Goal: Task Accomplishment & Management: Manage account settings

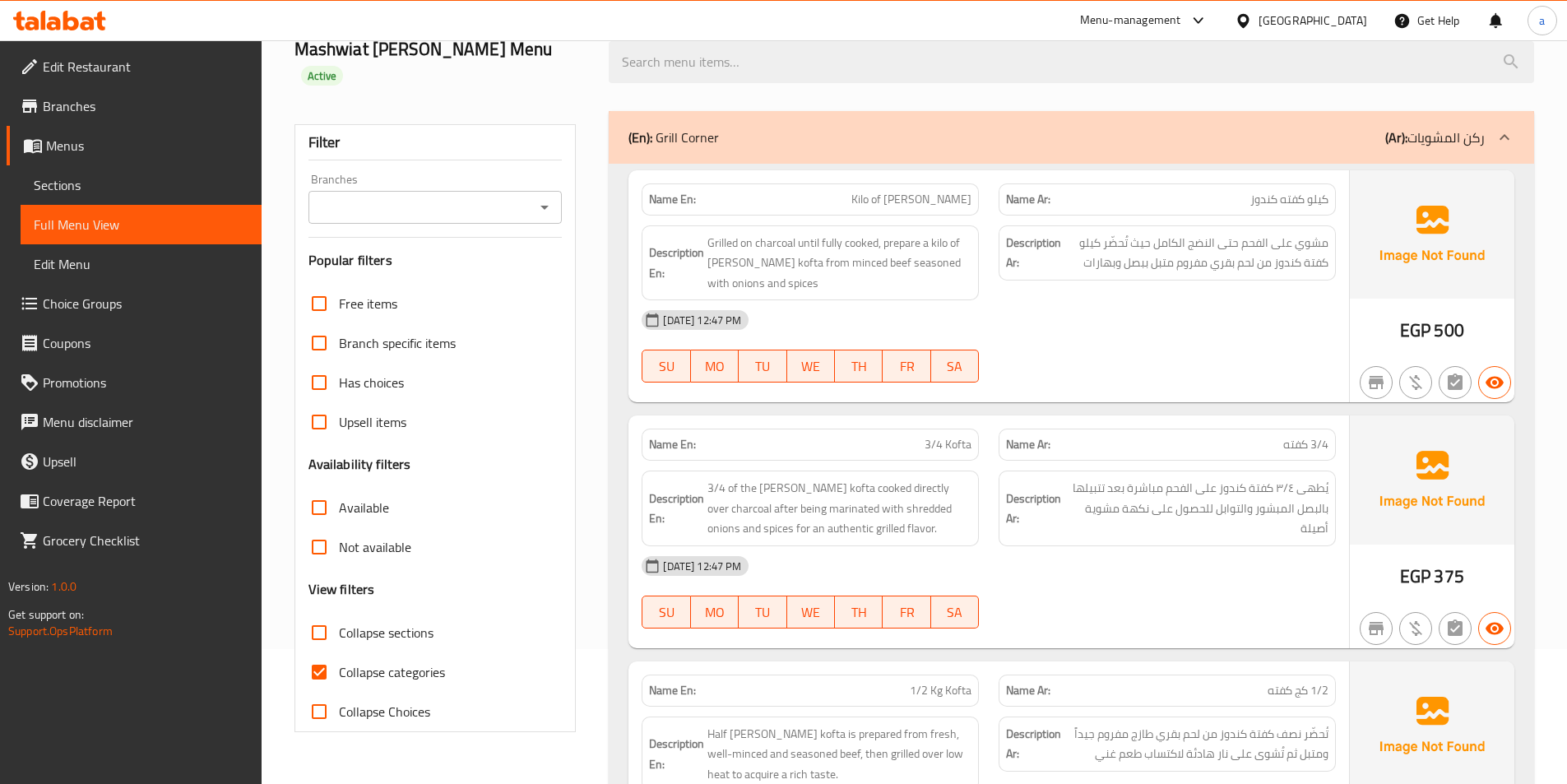
scroll to position [164, 0]
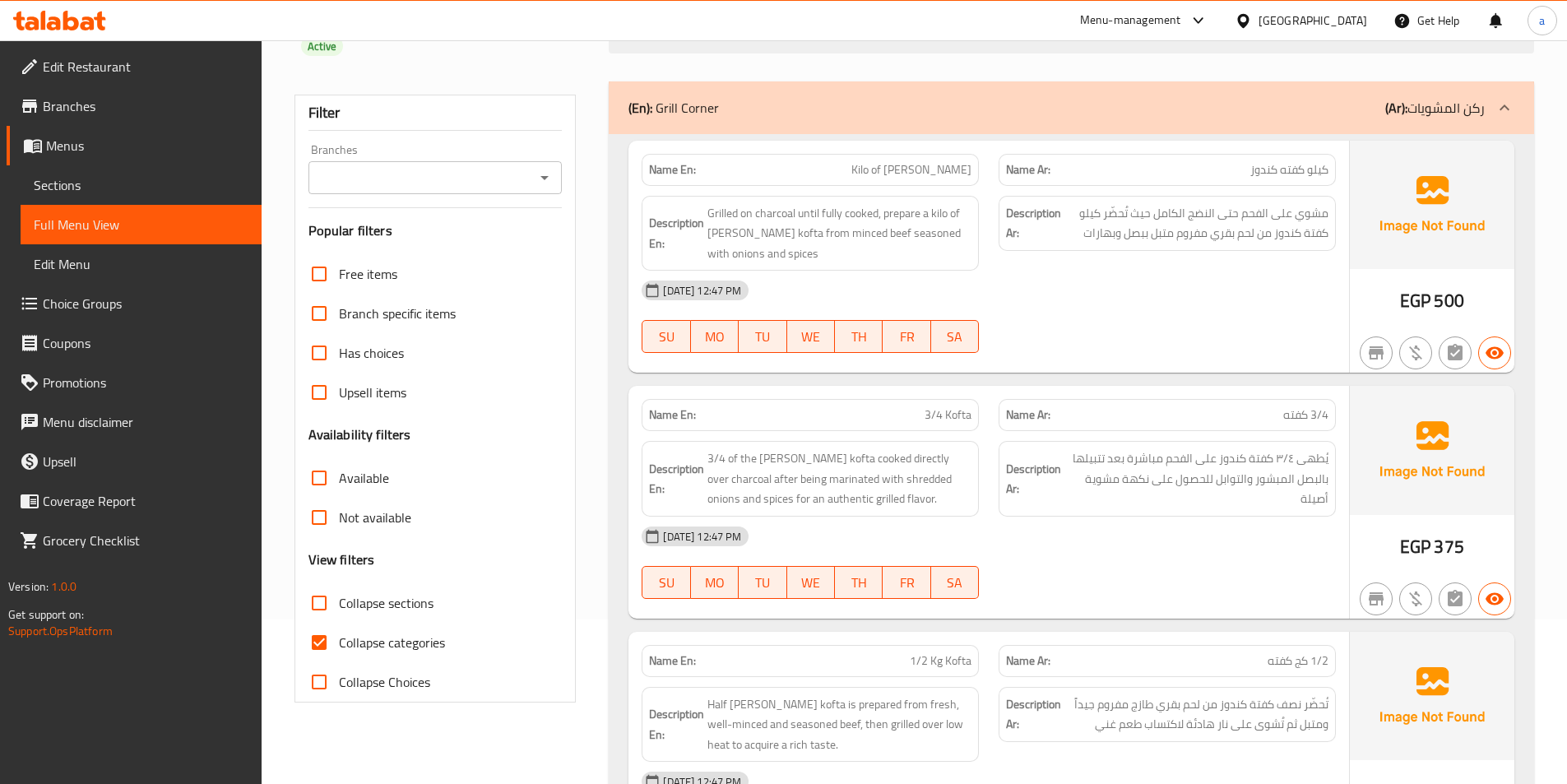
click at [127, 132] on link "Menus" at bounding box center [134, 145] width 255 height 40
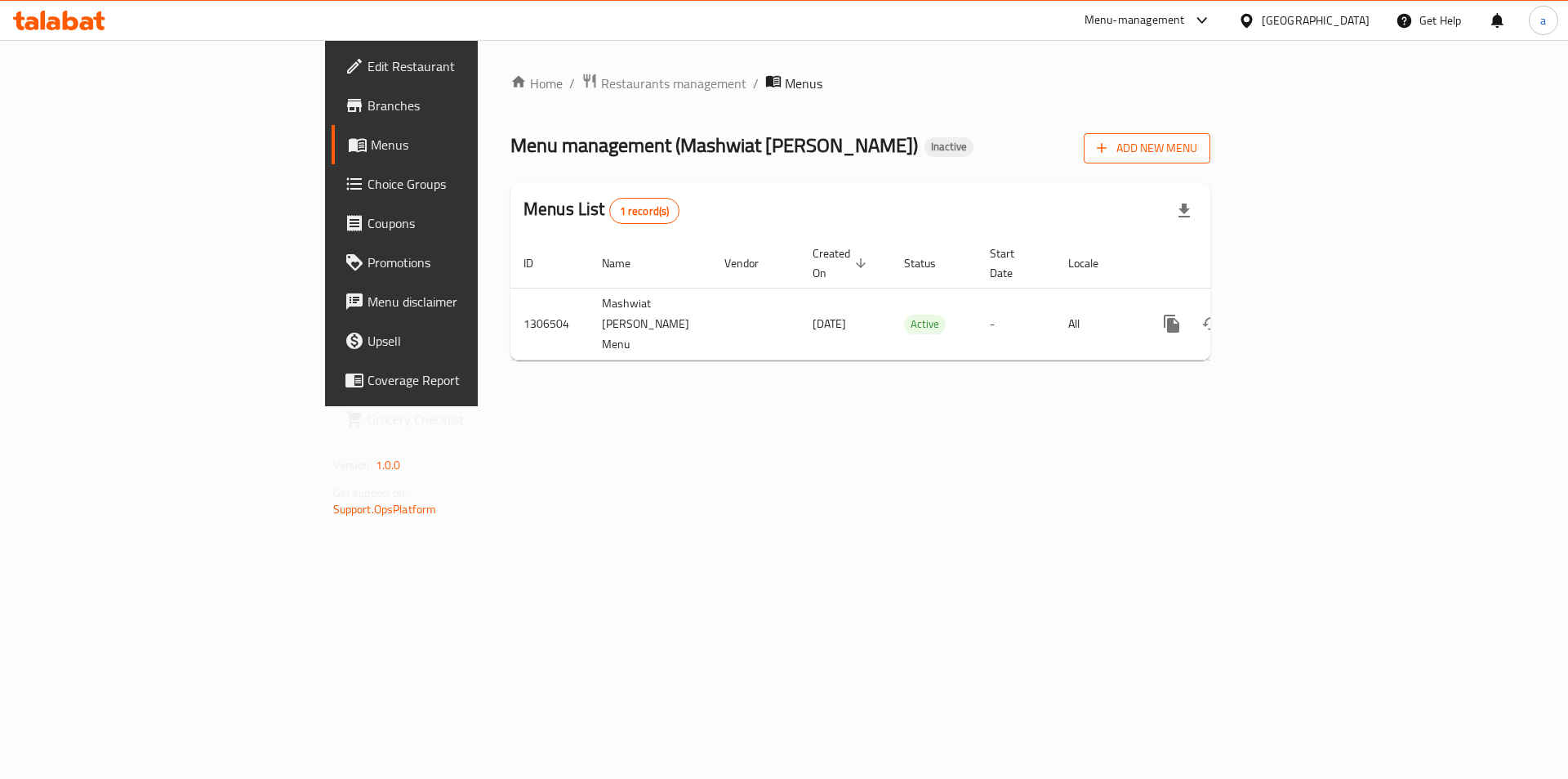
click at [1197, 154] on span "Add New Menu" at bounding box center [1147, 148] width 101 height 20
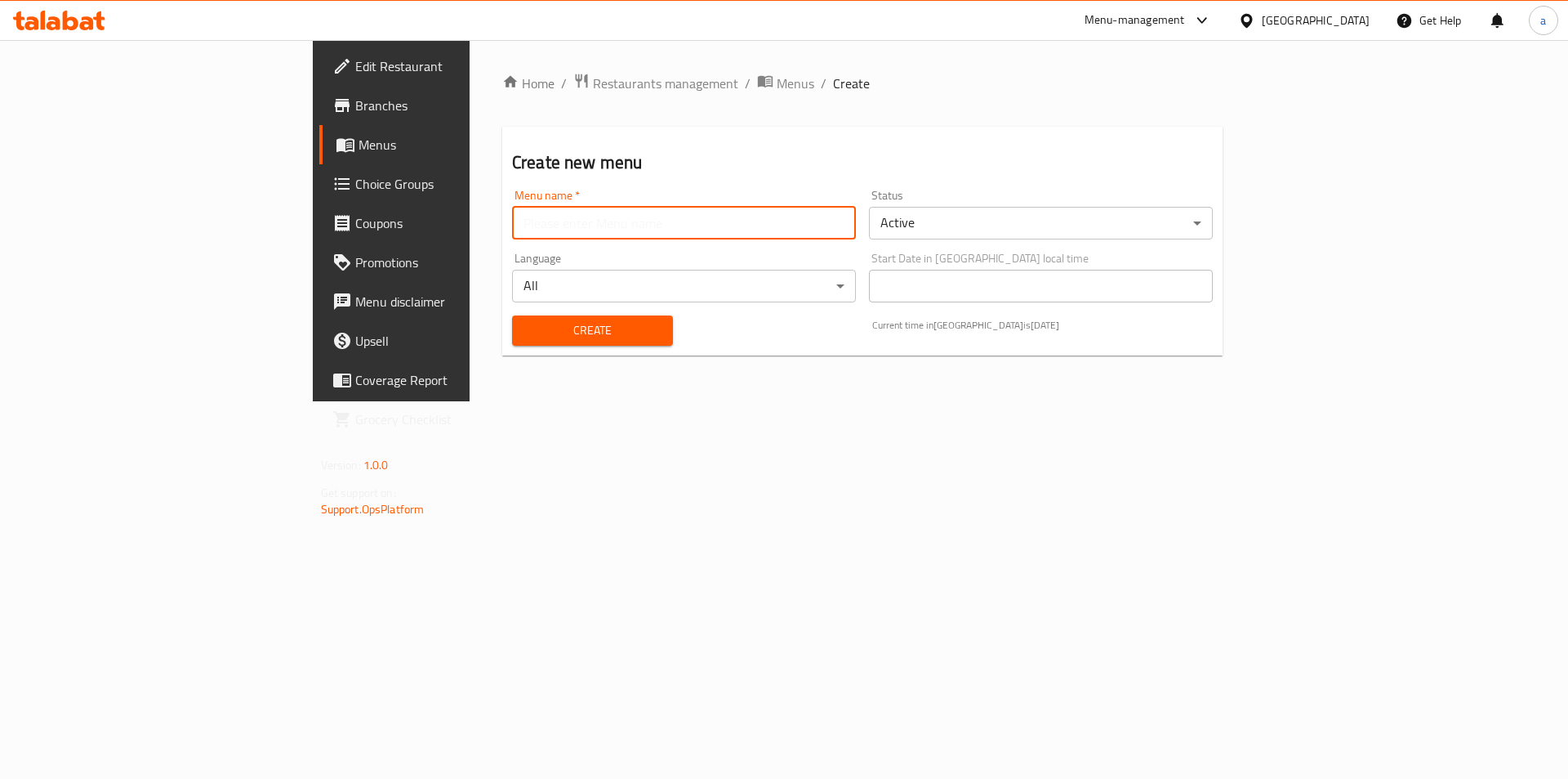
drag, startPoint x: 696, startPoint y: 233, endPoint x: 654, endPoint y: 239, distance: 42.4
click at [696, 233] on input "text" at bounding box center [683, 224] width 343 height 33
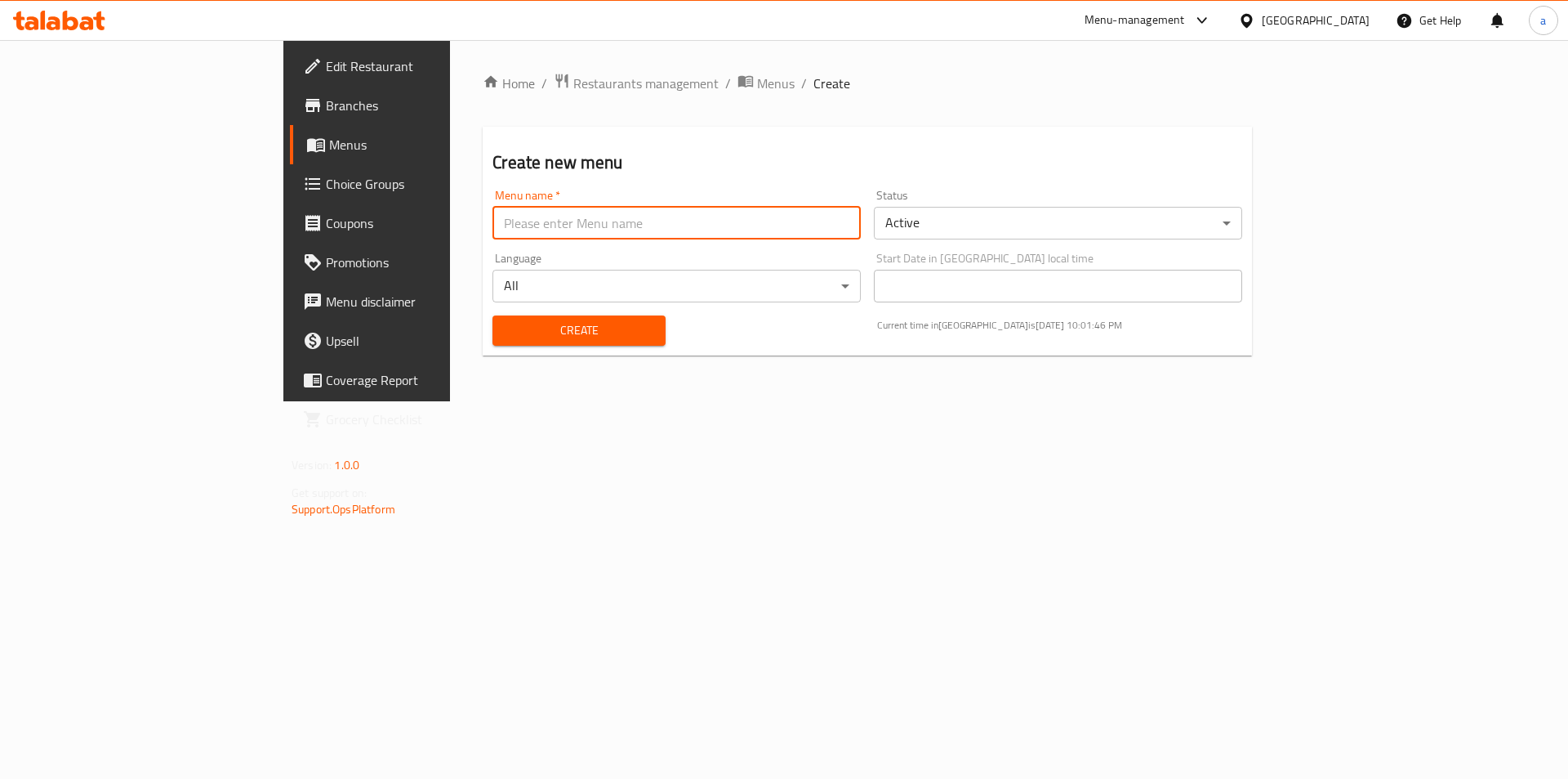
type input "MENU"
click at [493, 318] on button "Create" at bounding box center [579, 330] width 172 height 30
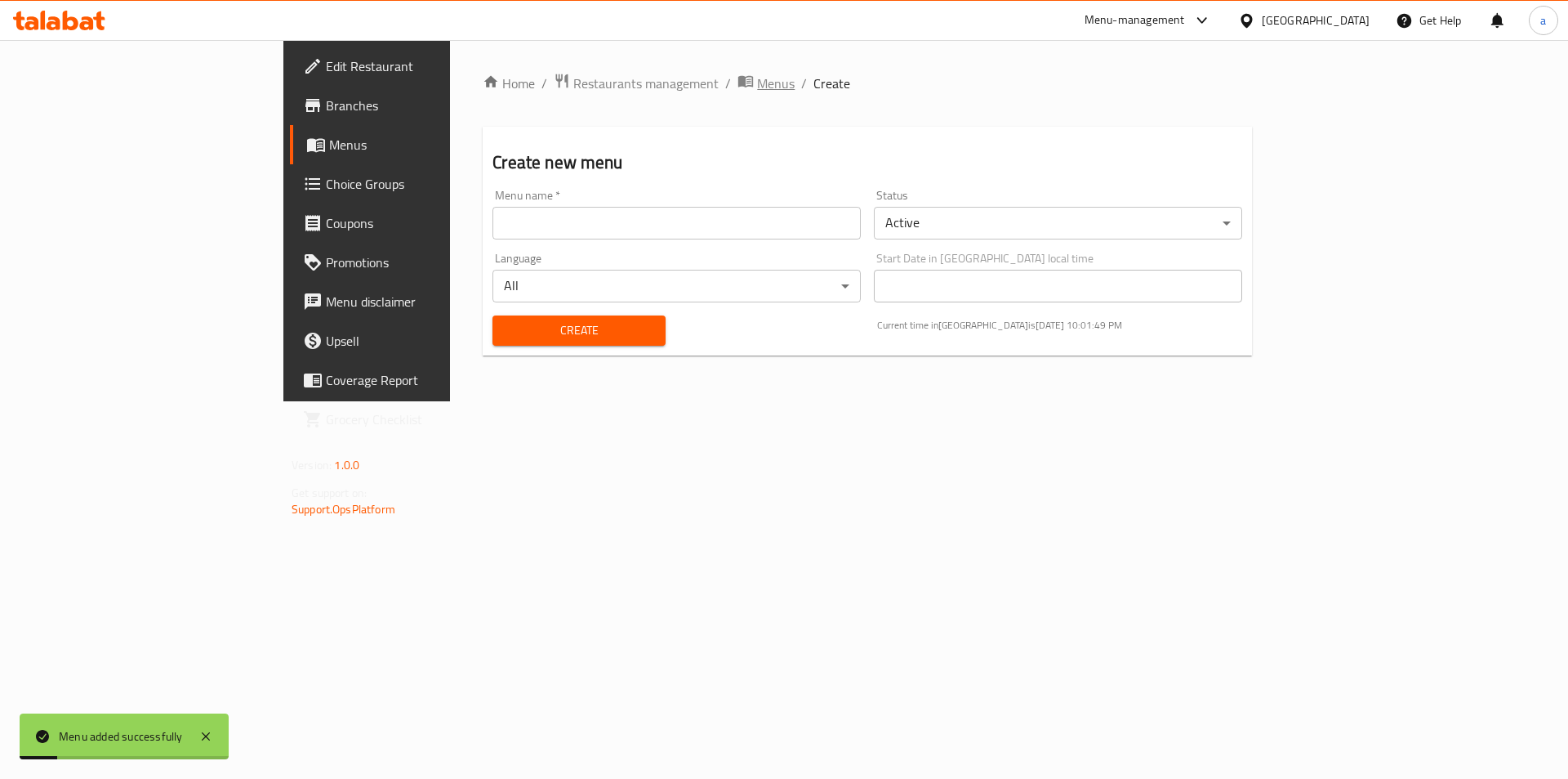
click at [757, 88] on span "Menus" at bounding box center [775, 82] width 38 height 19
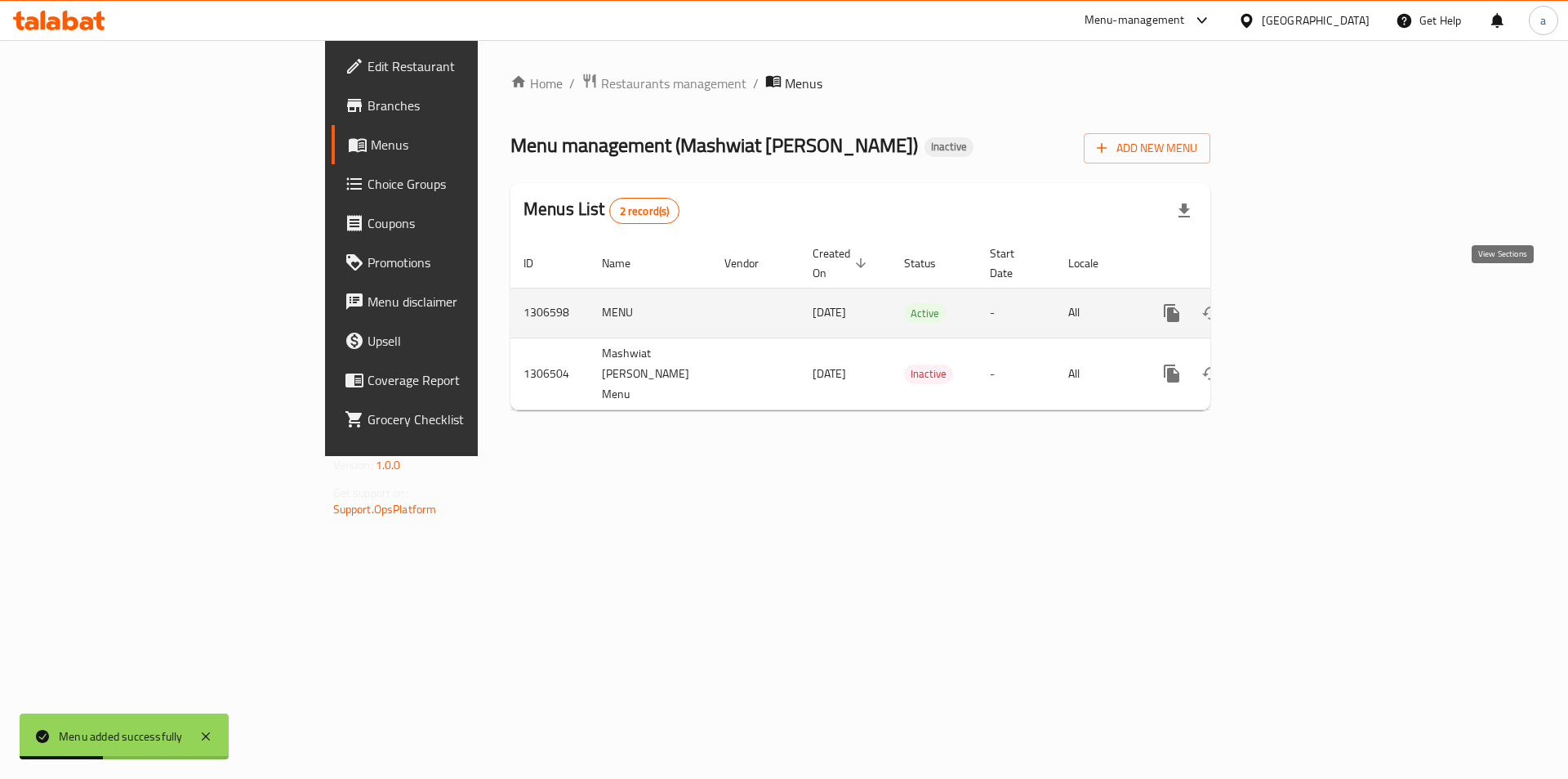
click at [1299, 304] on icon "enhanced table" at bounding box center [1289, 313] width 19 height 19
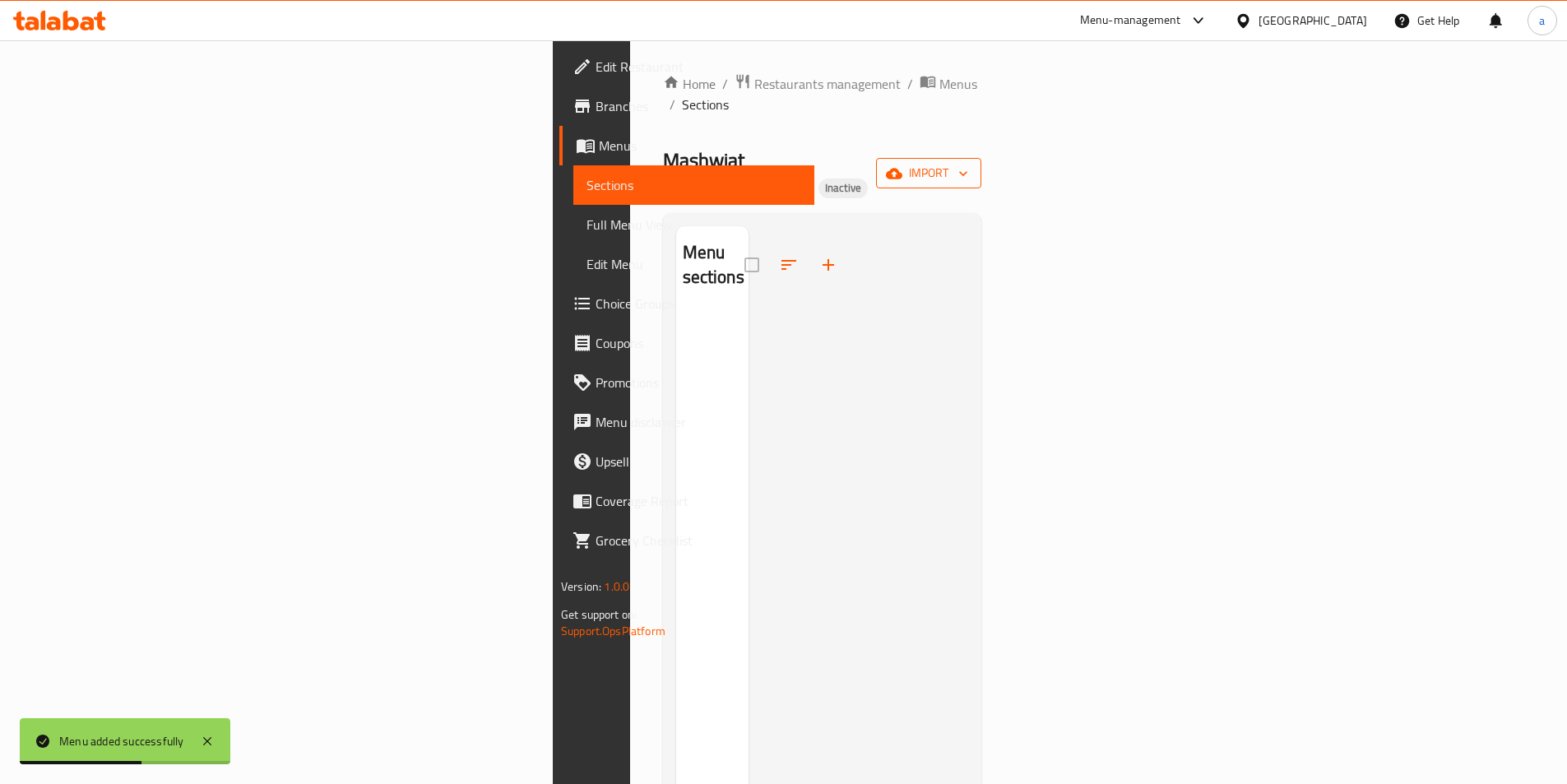
click at [982, 158] on button "import" at bounding box center [928, 172] width 105 height 30
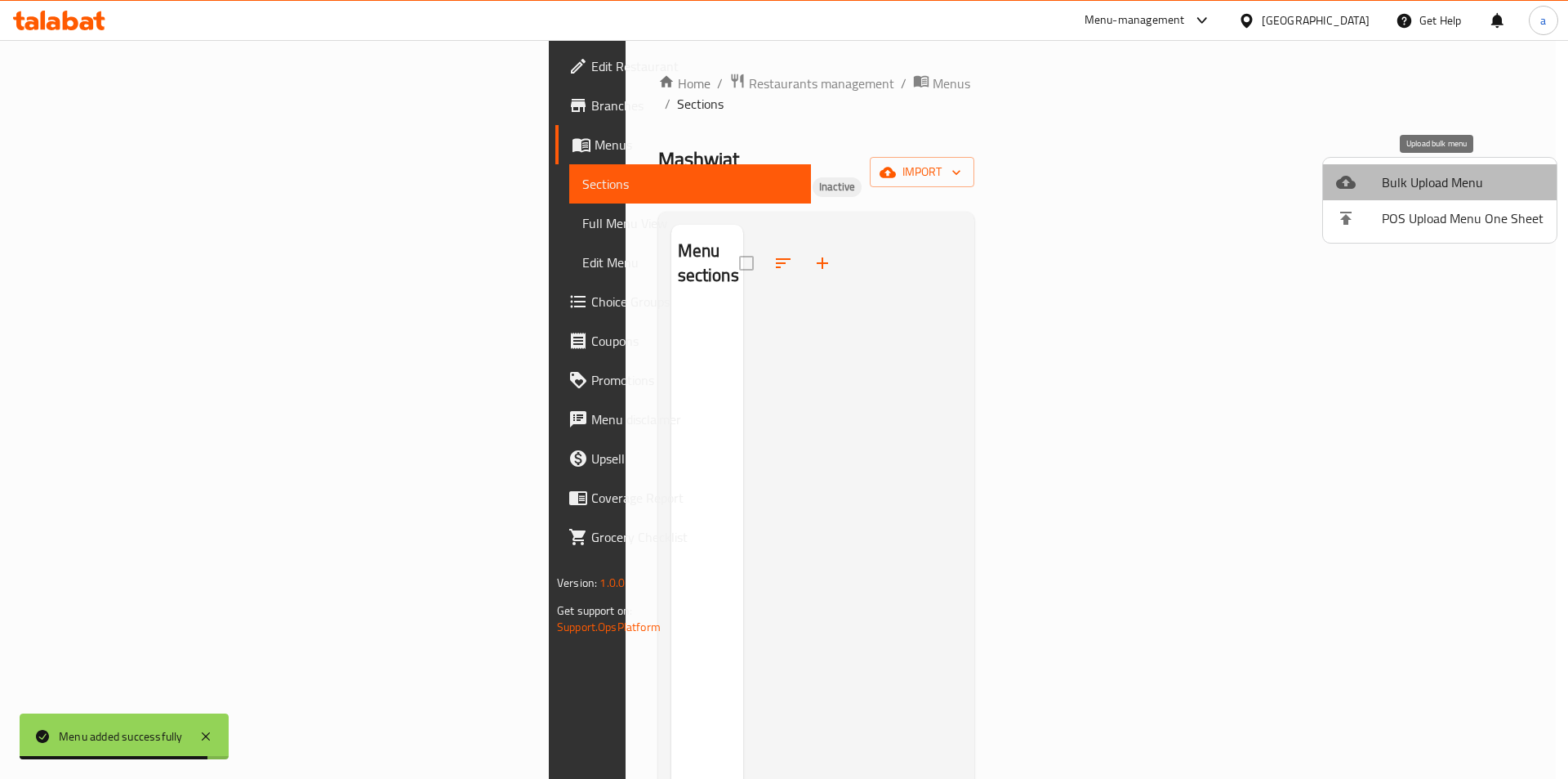
click at [1494, 186] on span "Bulk Upload Menu" at bounding box center [1462, 181] width 162 height 19
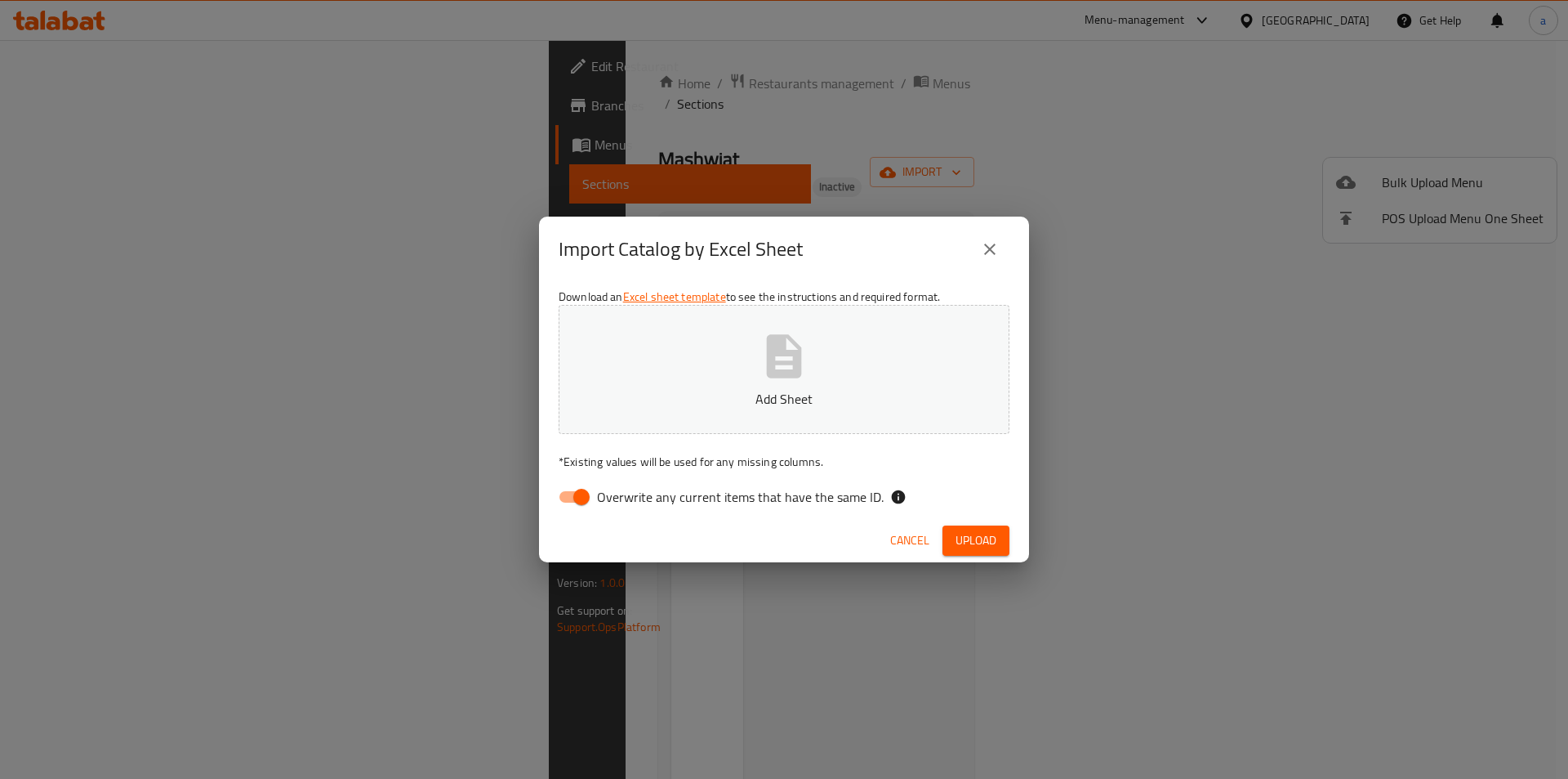
click at [720, 511] on label "Overwrite any current items that have the same ID." at bounding box center [716, 497] width 334 height 31
click at [628, 511] on input "Overwrite any current items that have the same ID." at bounding box center [582, 497] width 93 height 31
checkbox input "false"
click at [969, 551] on button "Upload" at bounding box center [975, 540] width 67 height 30
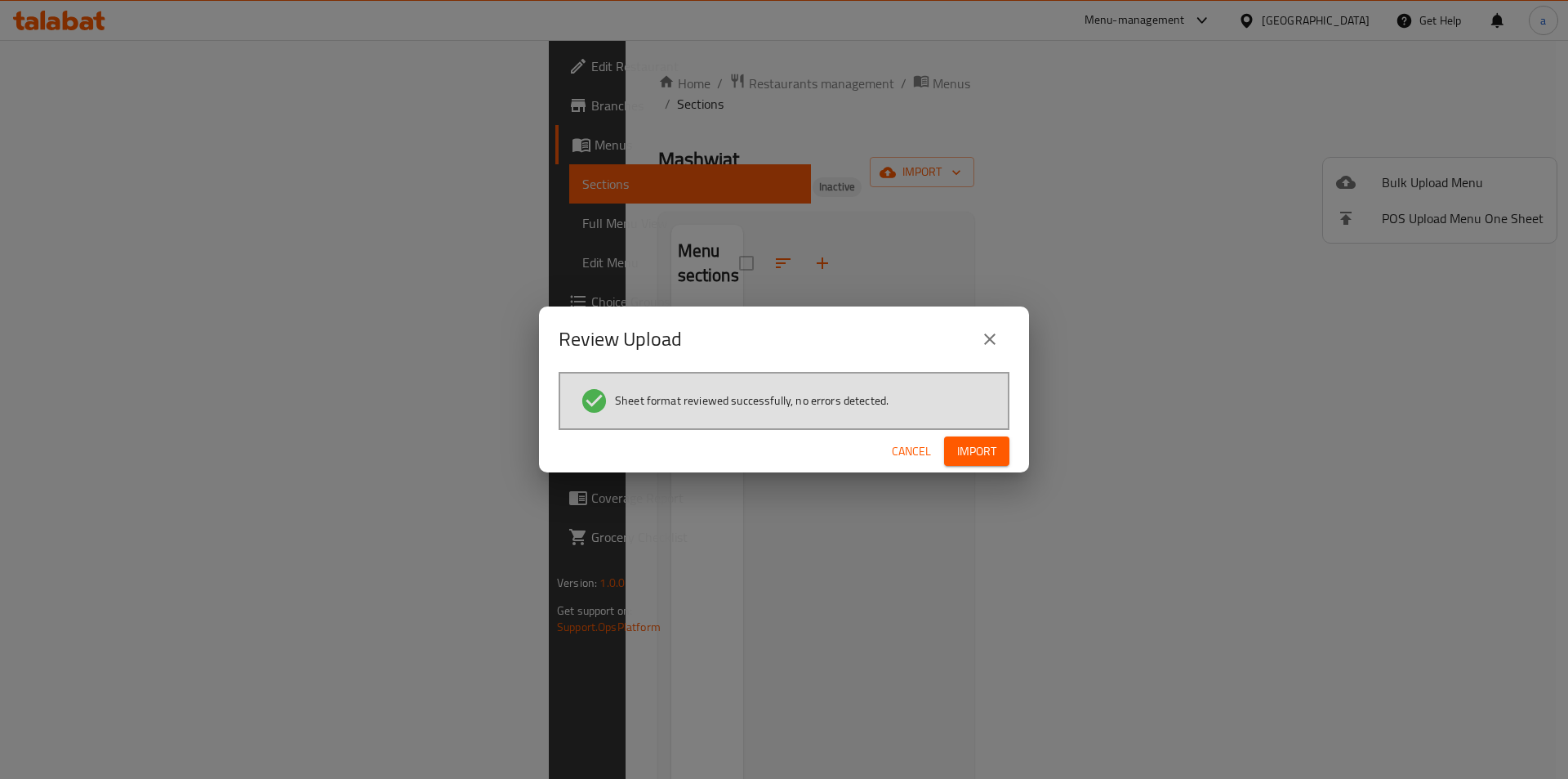
click at [993, 455] on span "Import" at bounding box center [976, 451] width 39 height 20
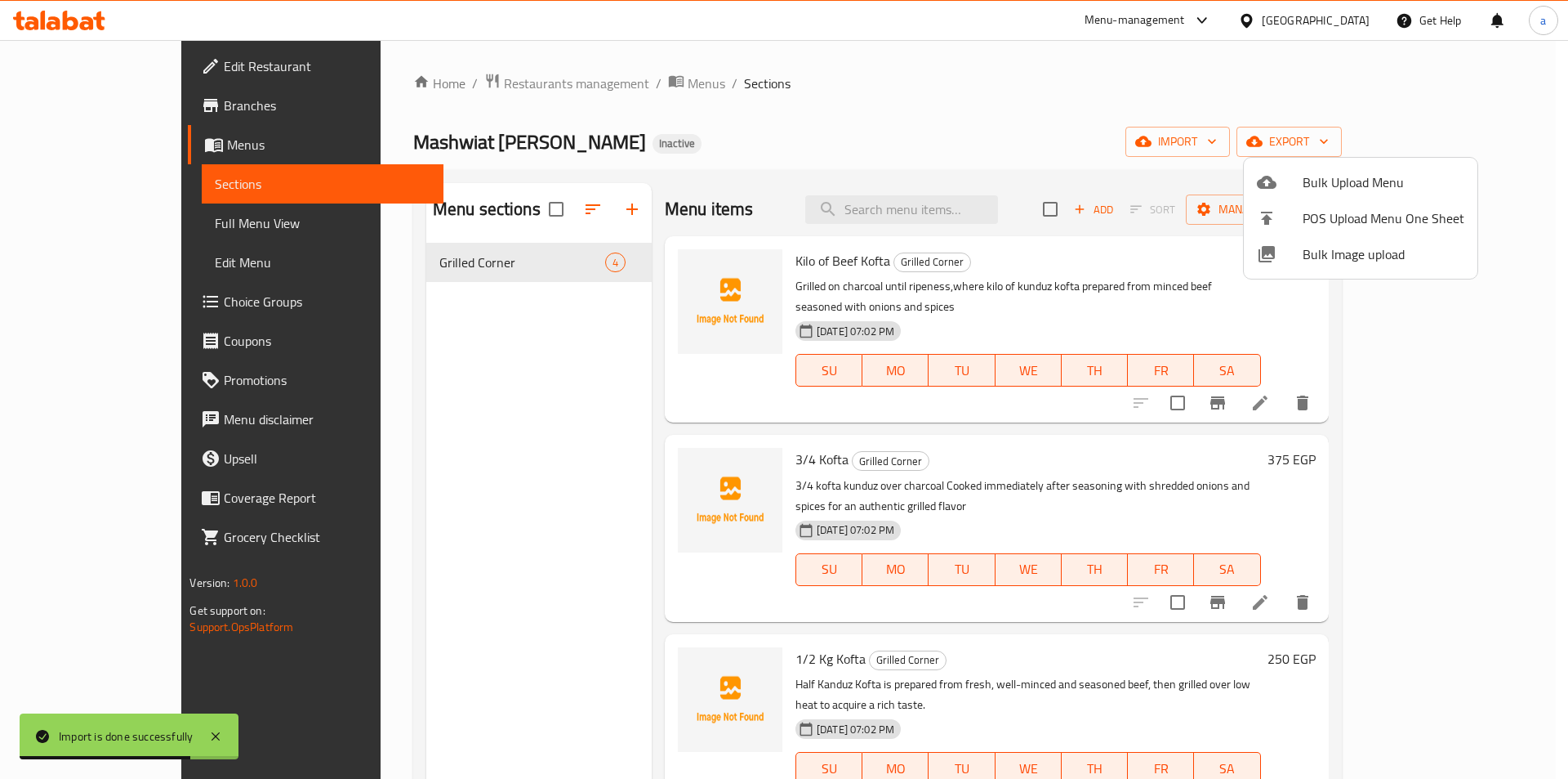
click at [87, 223] on div at bounding box center [784, 390] width 1568 height 779
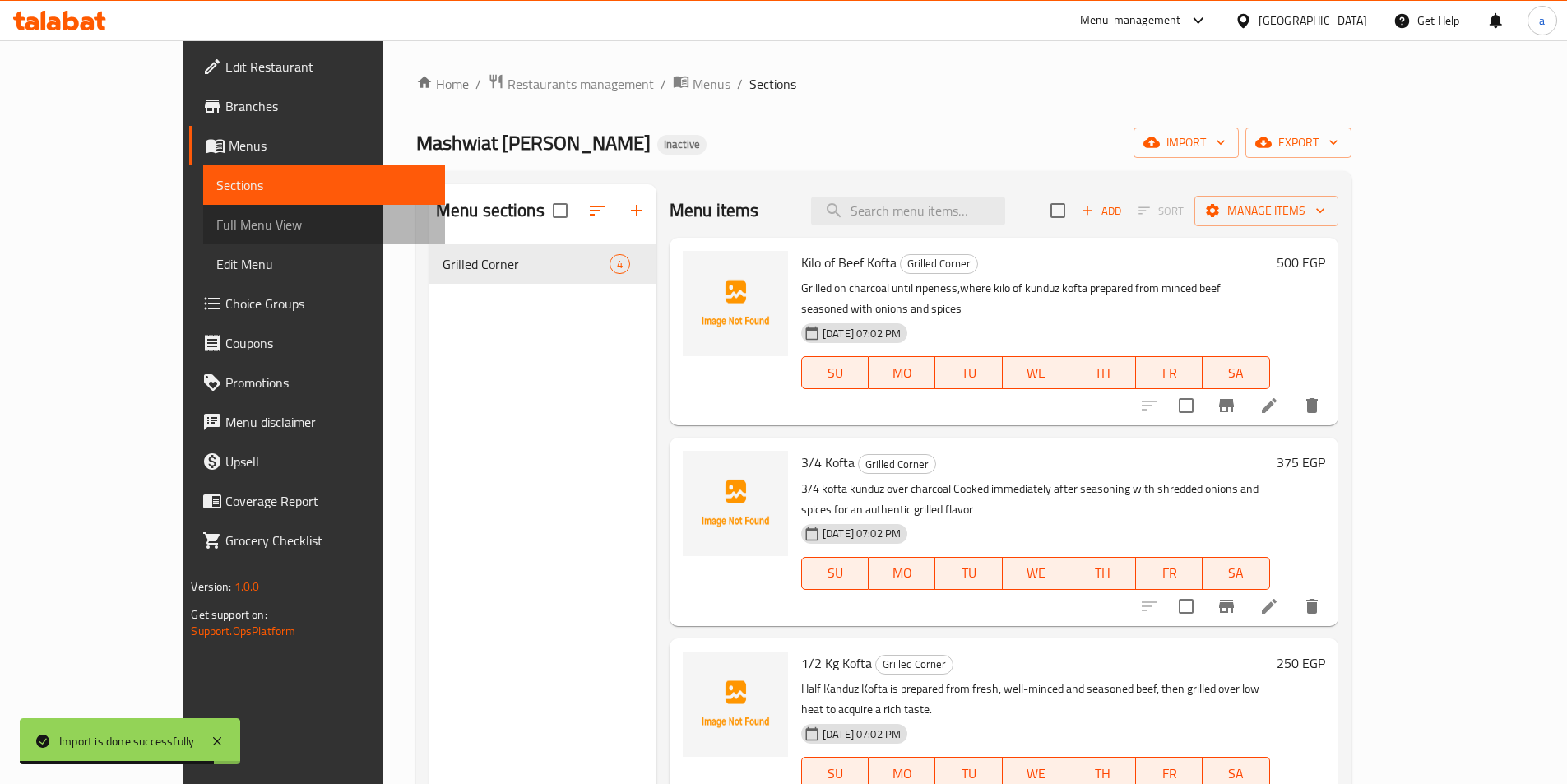
click at [216, 224] on span "Full Menu View" at bounding box center [323, 224] width 215 height 19
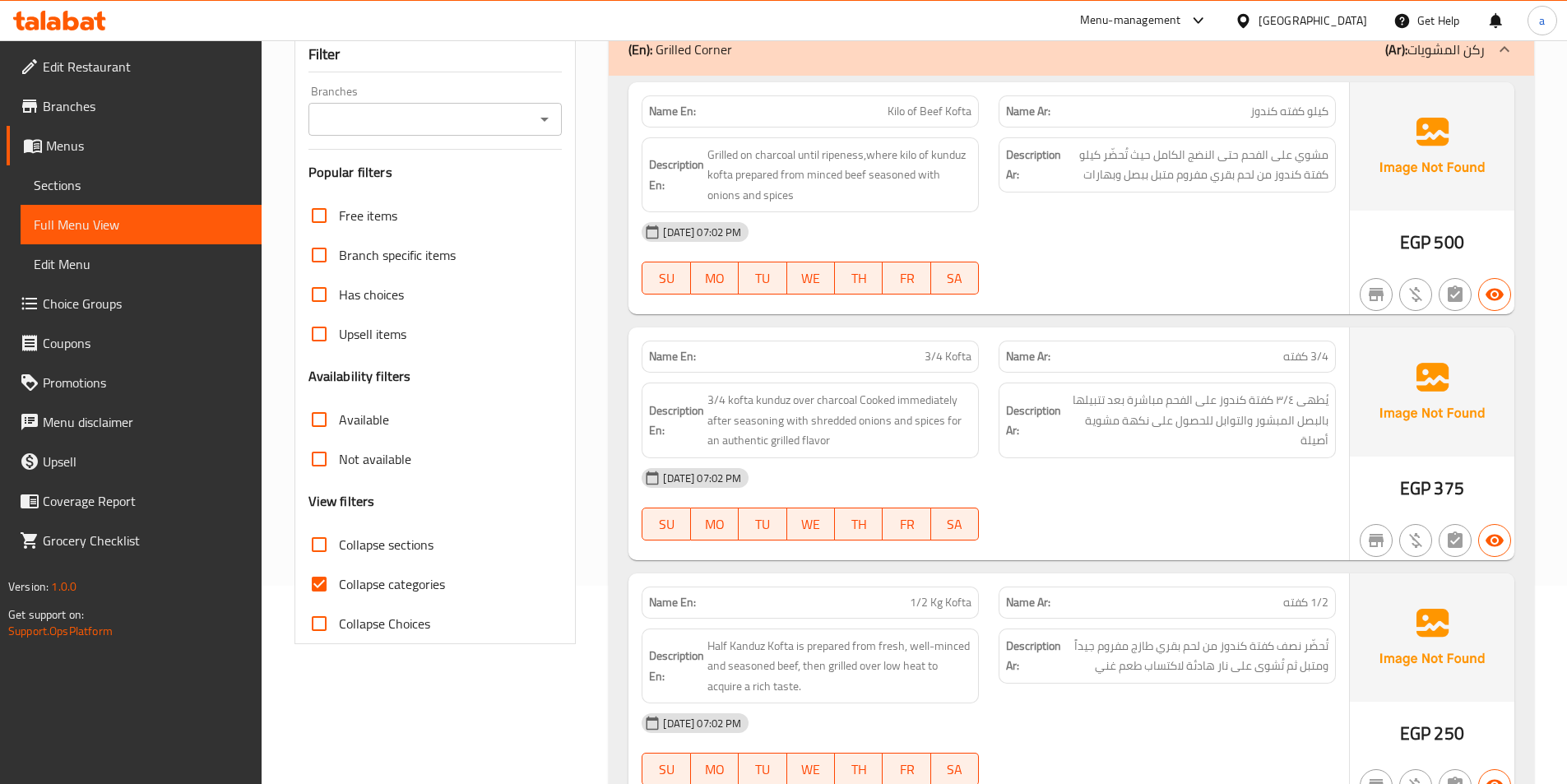
scroll to position [329, 0]
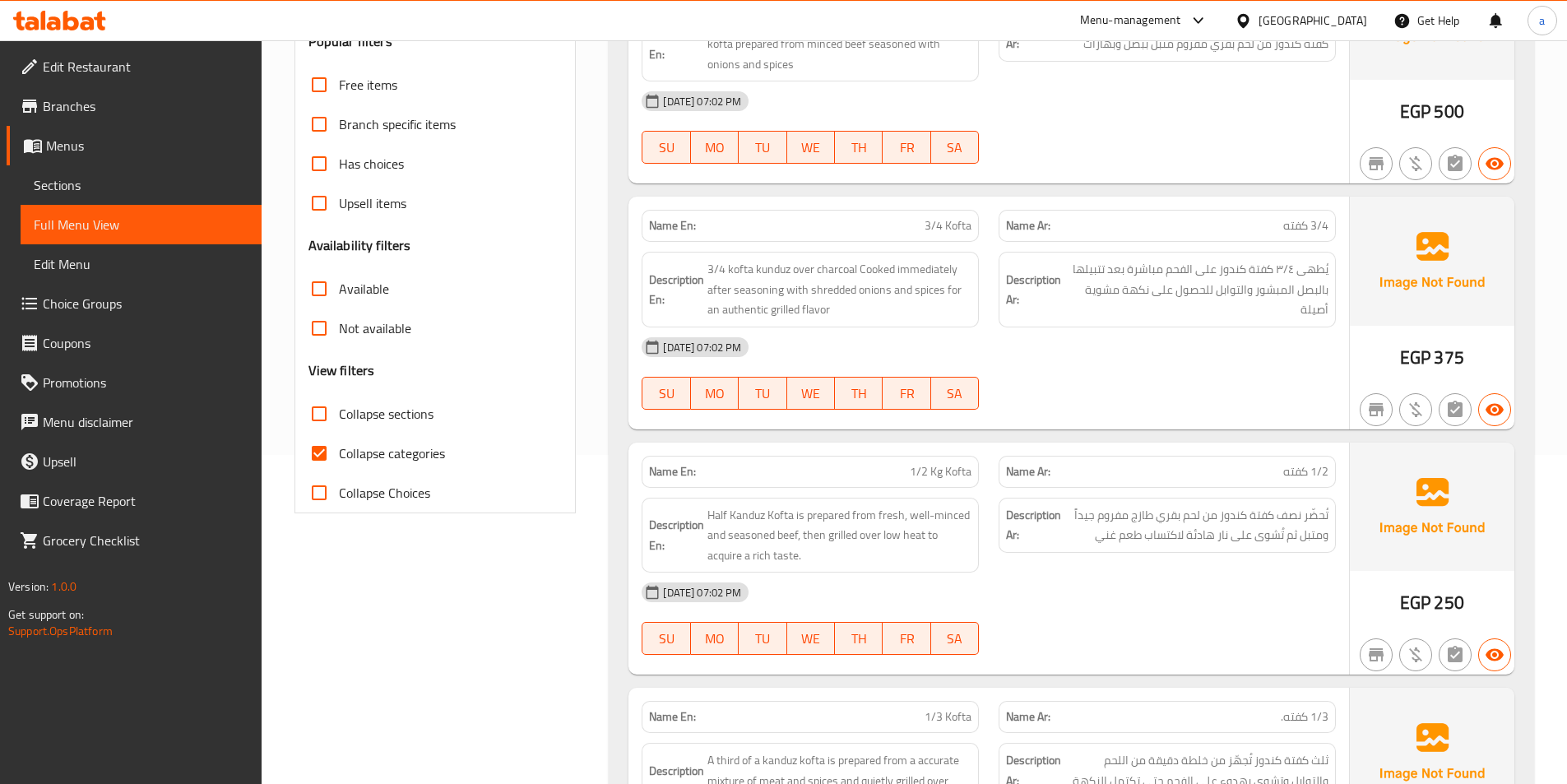
click at [345, 456] on span "Collapse categories" at bounding box center [391, 453] width 106 height 19
click at [339, 456] on input "Collapse categories" at bounding box center [319, 453] width 40 height 40
checkbox input "false"
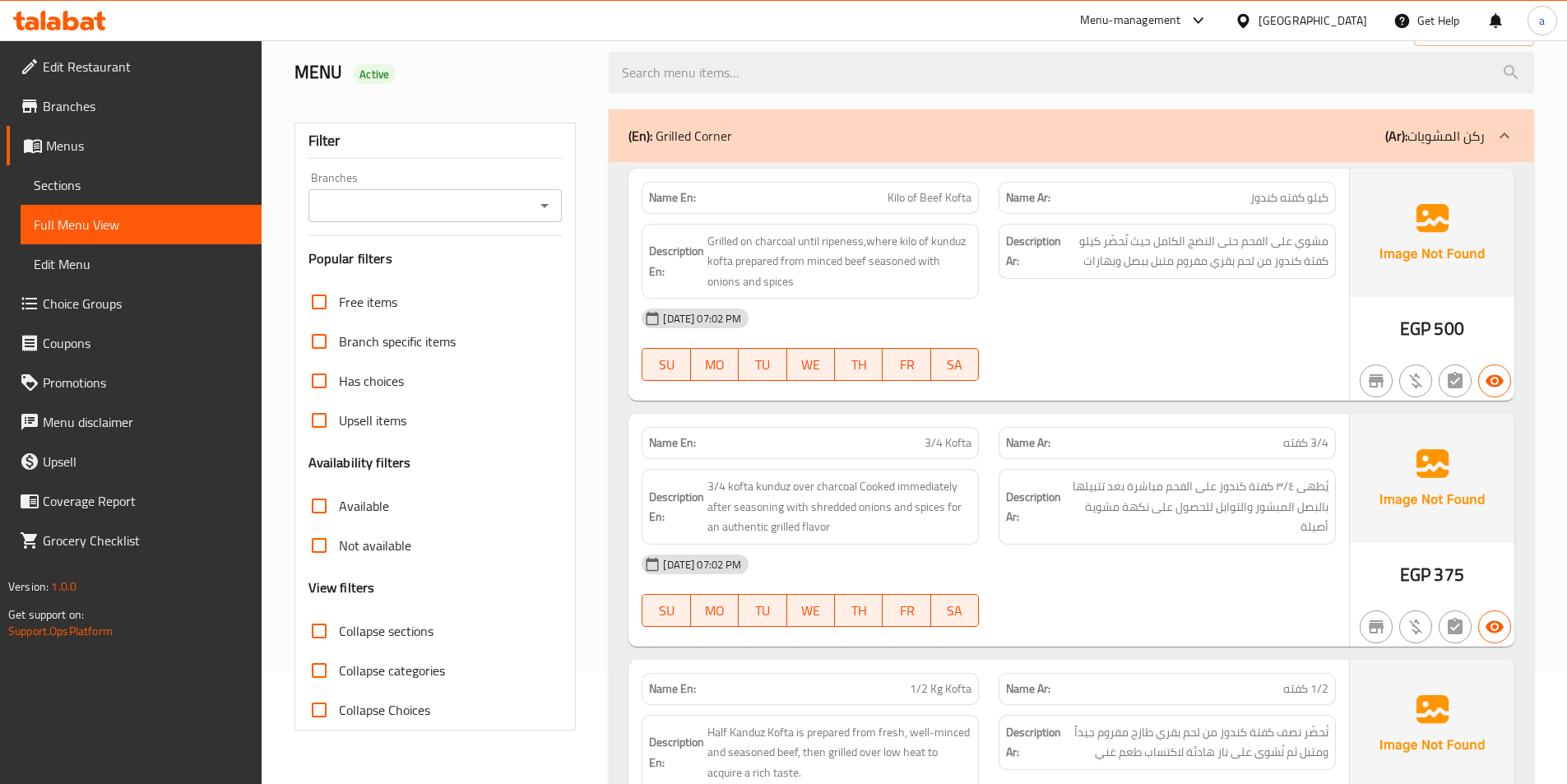
scroll to position [82, 0]
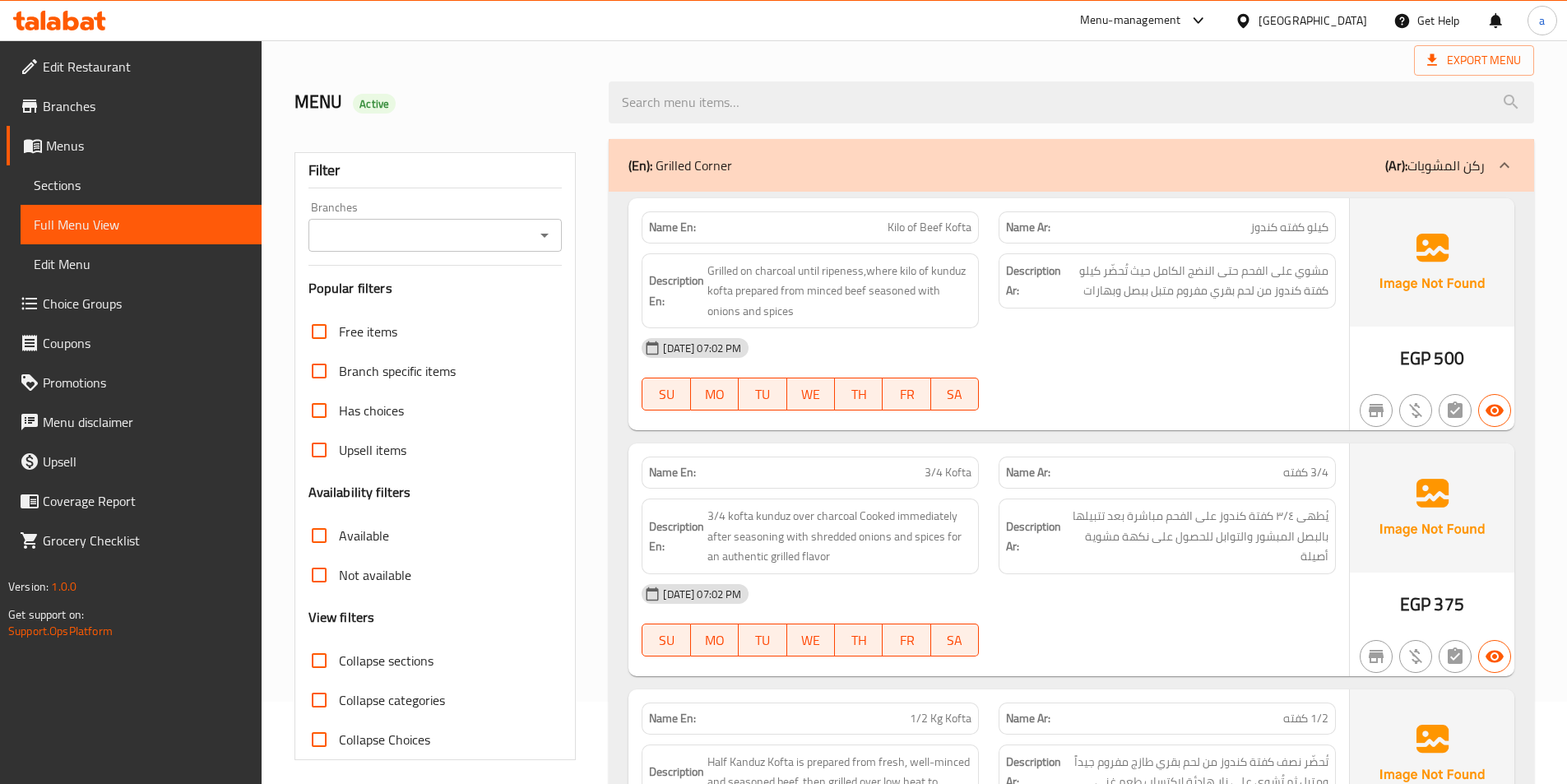
click at [993, 596] on div "[DATE] 07:02 PM" at bounding box center [989, 593] width 714 height 40
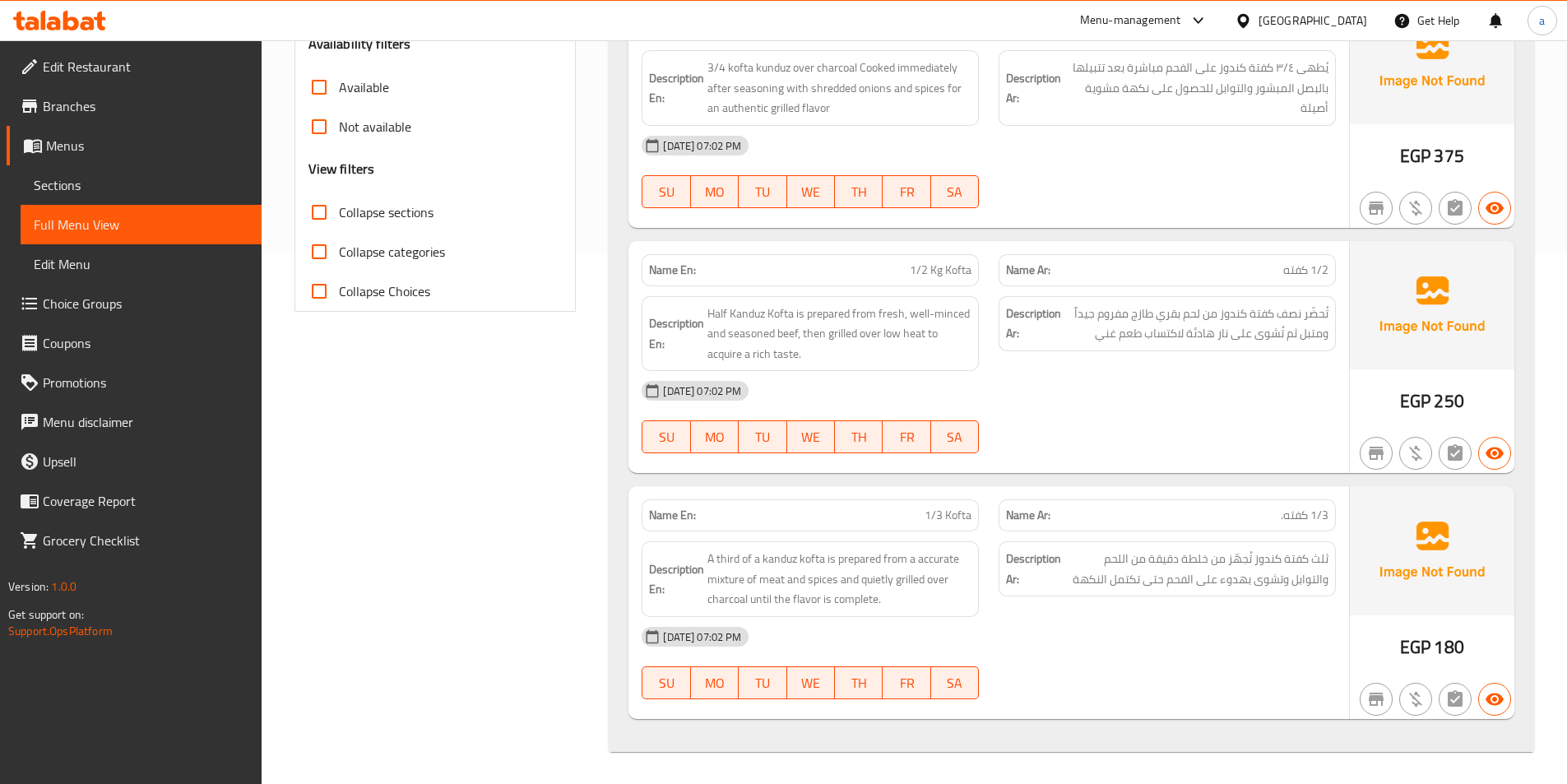
scroll to position [531, 0]
click at [958, 264] on span "1/2 Kg Kofta" at bounding box center [940, 269] width 62 height 18
copy span "1/2 Kg Kofta"
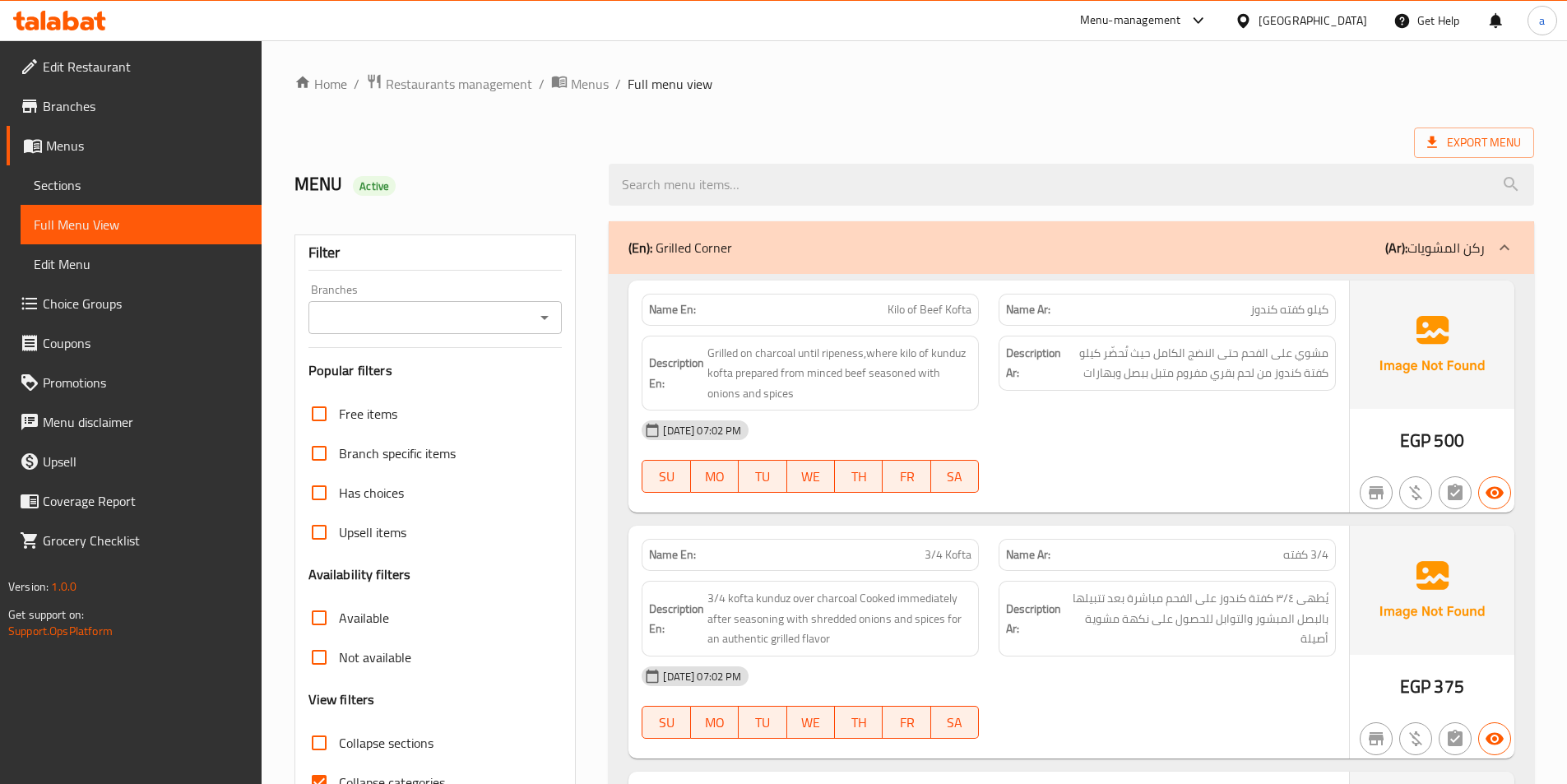
click at [85, 148] on span "Menus" at bounding box center [147, 145] width 202 height 19
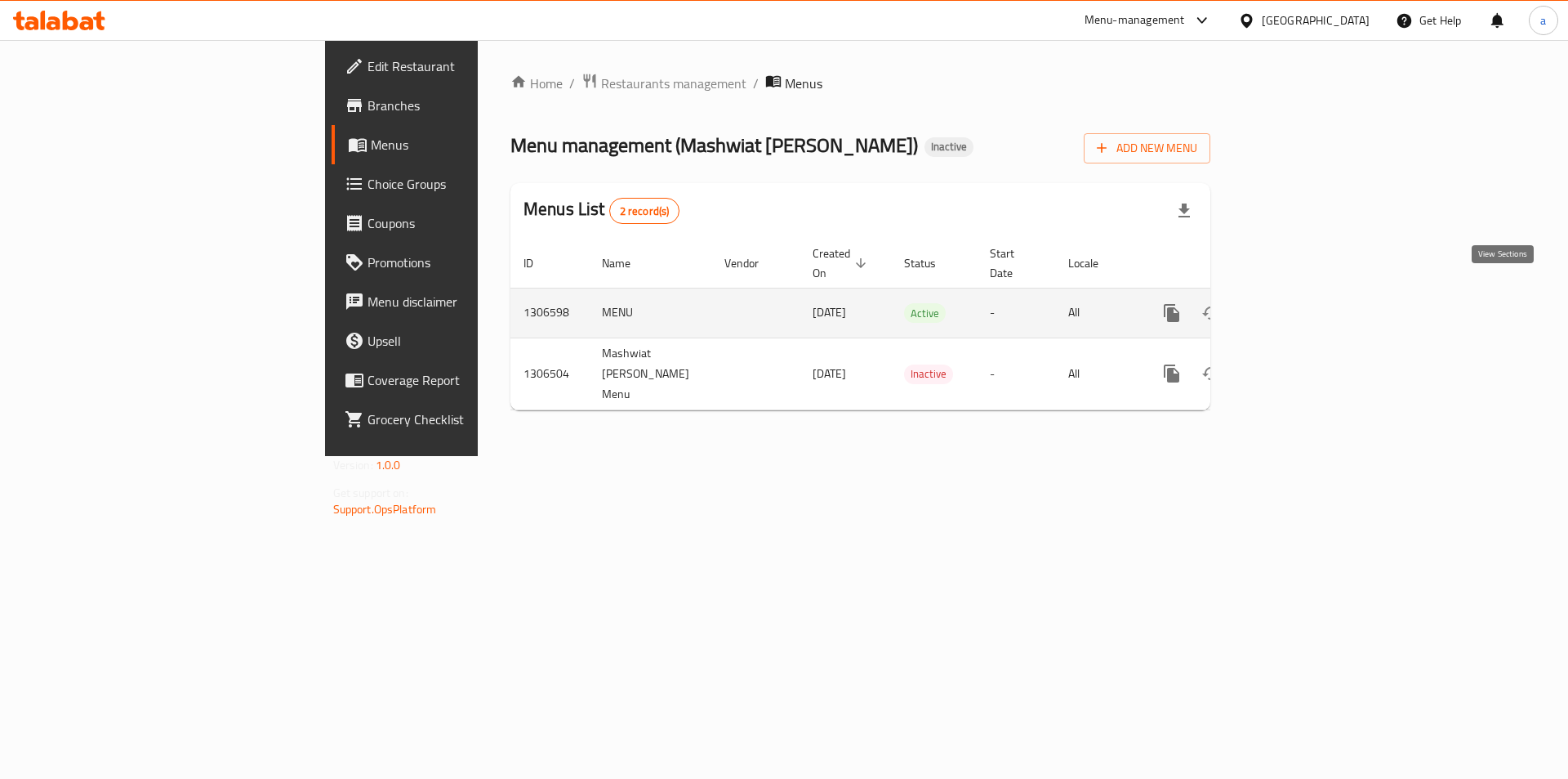
click at [1297, 305] on icon "enhanced table" at bounding box center [1290, 313] width 15 height 15
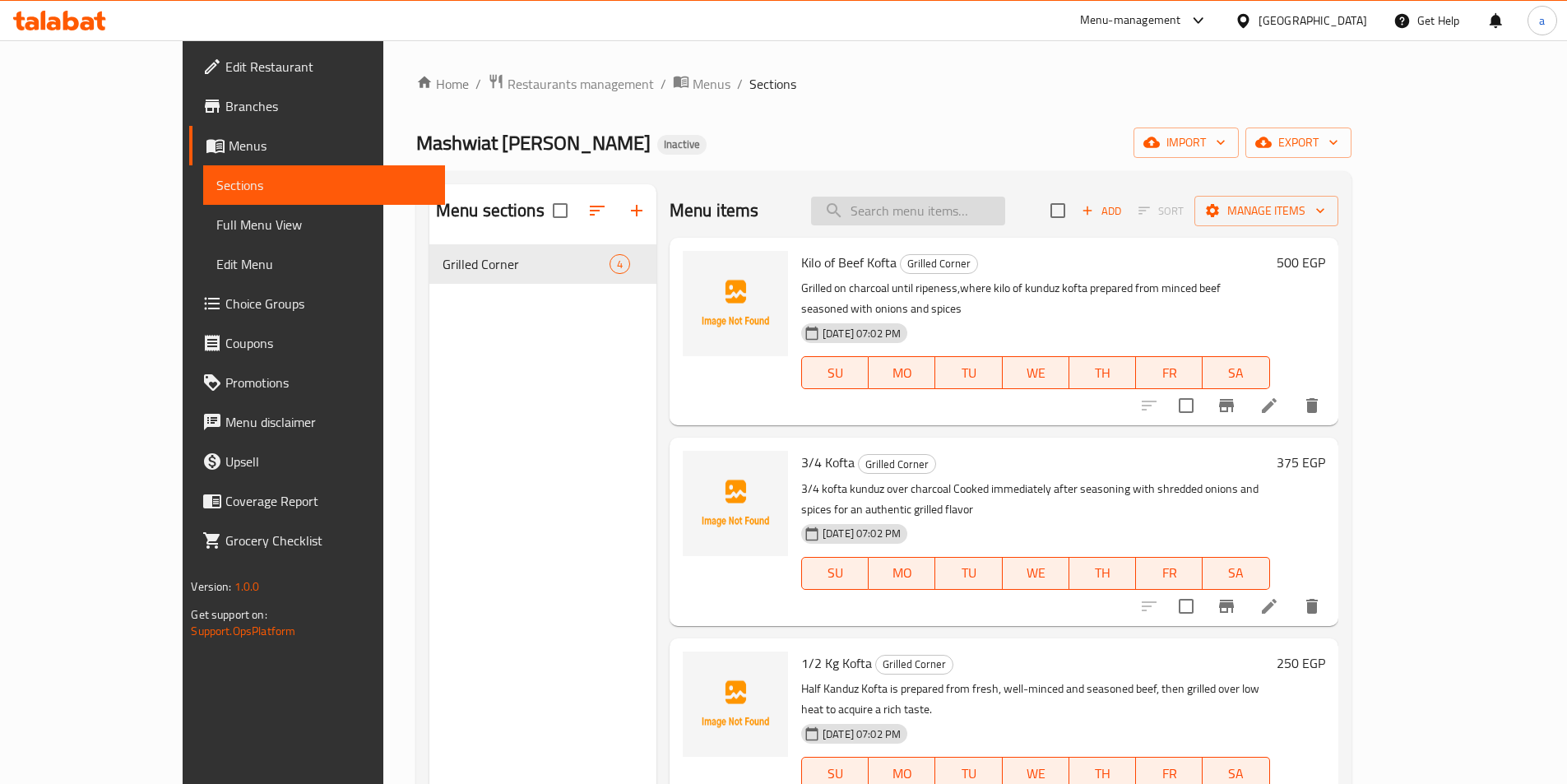
paste input "1/2 Kg Kofta"
click at [981, 216] on input "search" at bounding box center [908, 210] width 194 height 29
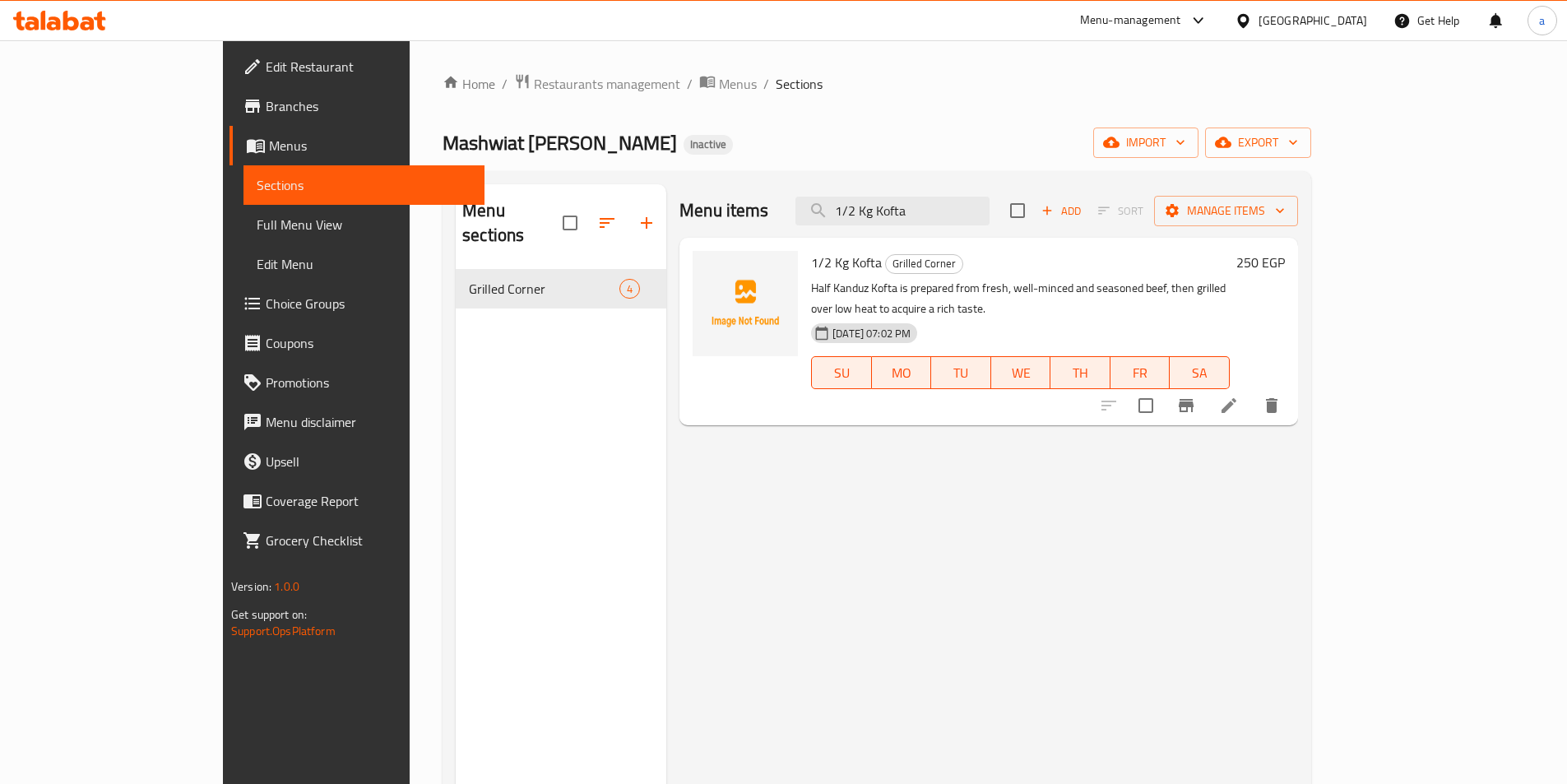
type input "1/2 Kg Kofta"
click at [1292, 401] on div at bounding box center [1190, 405] width 202 height 40
click at [1239, 396] on icon at bounding box center [1228, 405] width 19 height 19
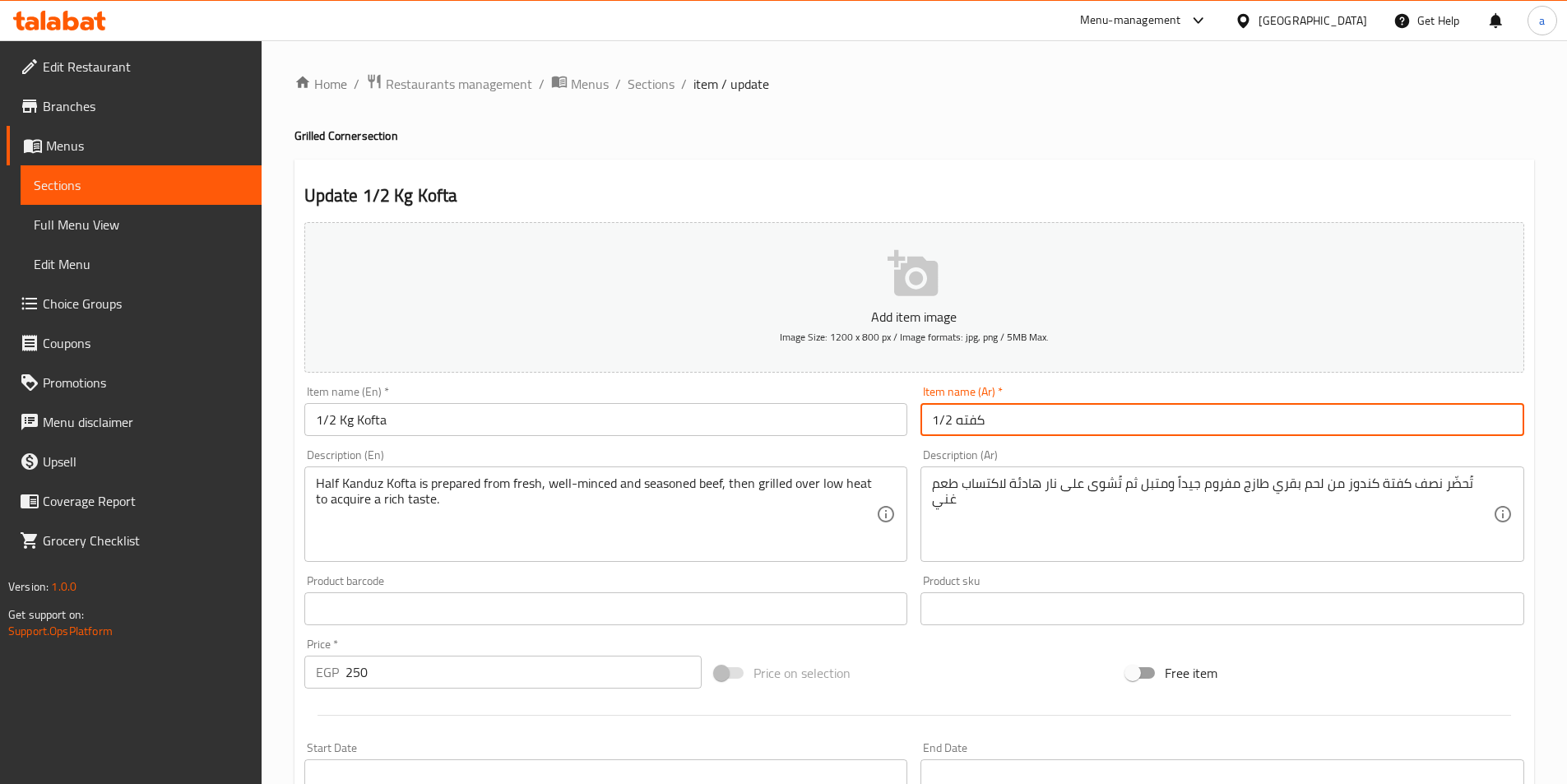
drag, startPoint x: 951, startPoint y: 415, endPoint x: 998, endPoint y: 451, distance: 59.2
click at [962, 422] on input "1/2 كفته" at bounding box center [1223, 420] width 604 height 33
click at [961, 431] on input "1/2 كفته" at bounding box center [1223, 420] width 604 height 33
click at [952, 428] on input "1/2 كفته" at bounding box center [1223, 420] width 604 height 33
click at [1024, 424] on input "1/2 كفته" at bounding box center [1223, 420] width 604 height 33
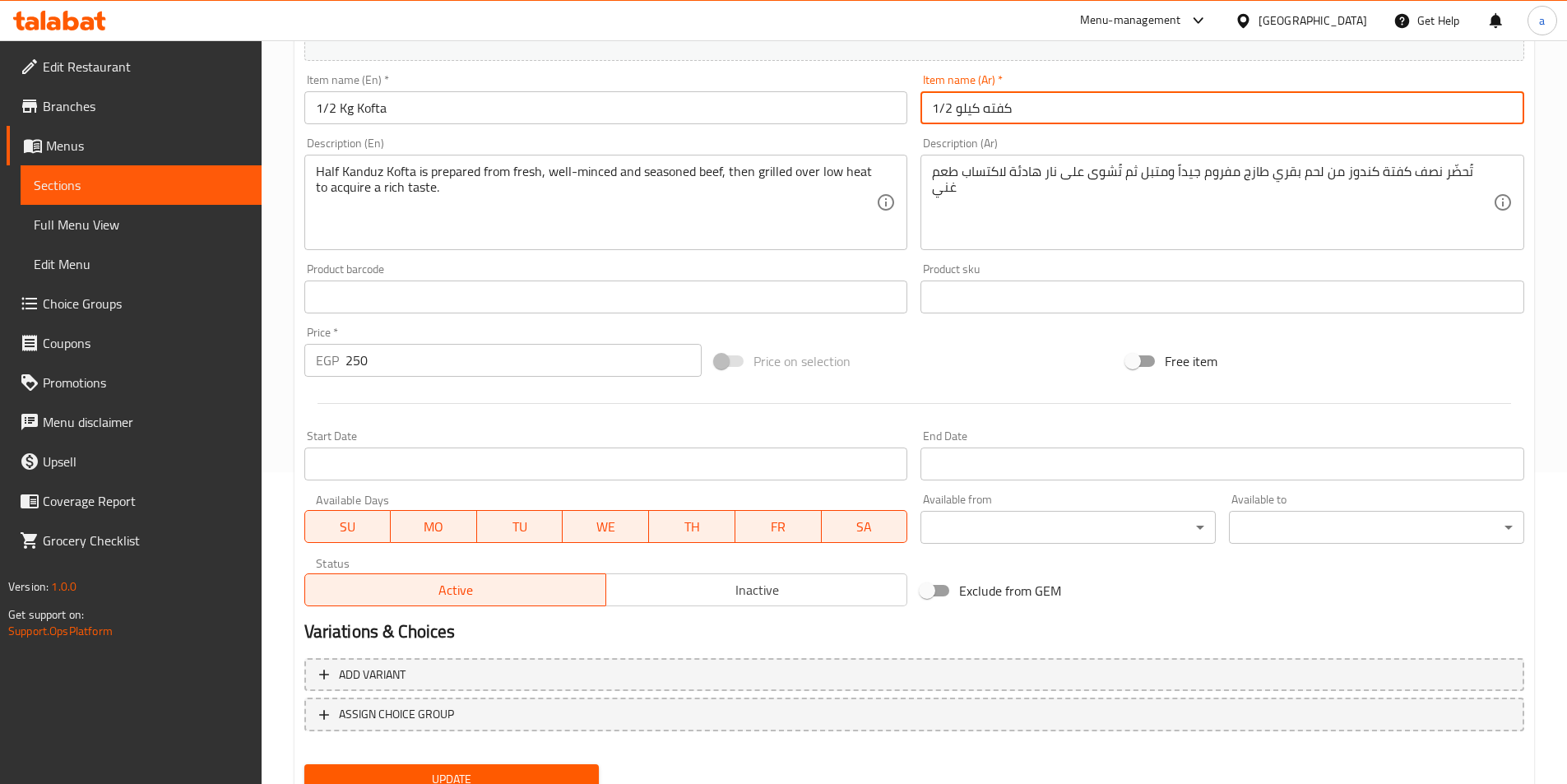
scroll to position [378, 0]
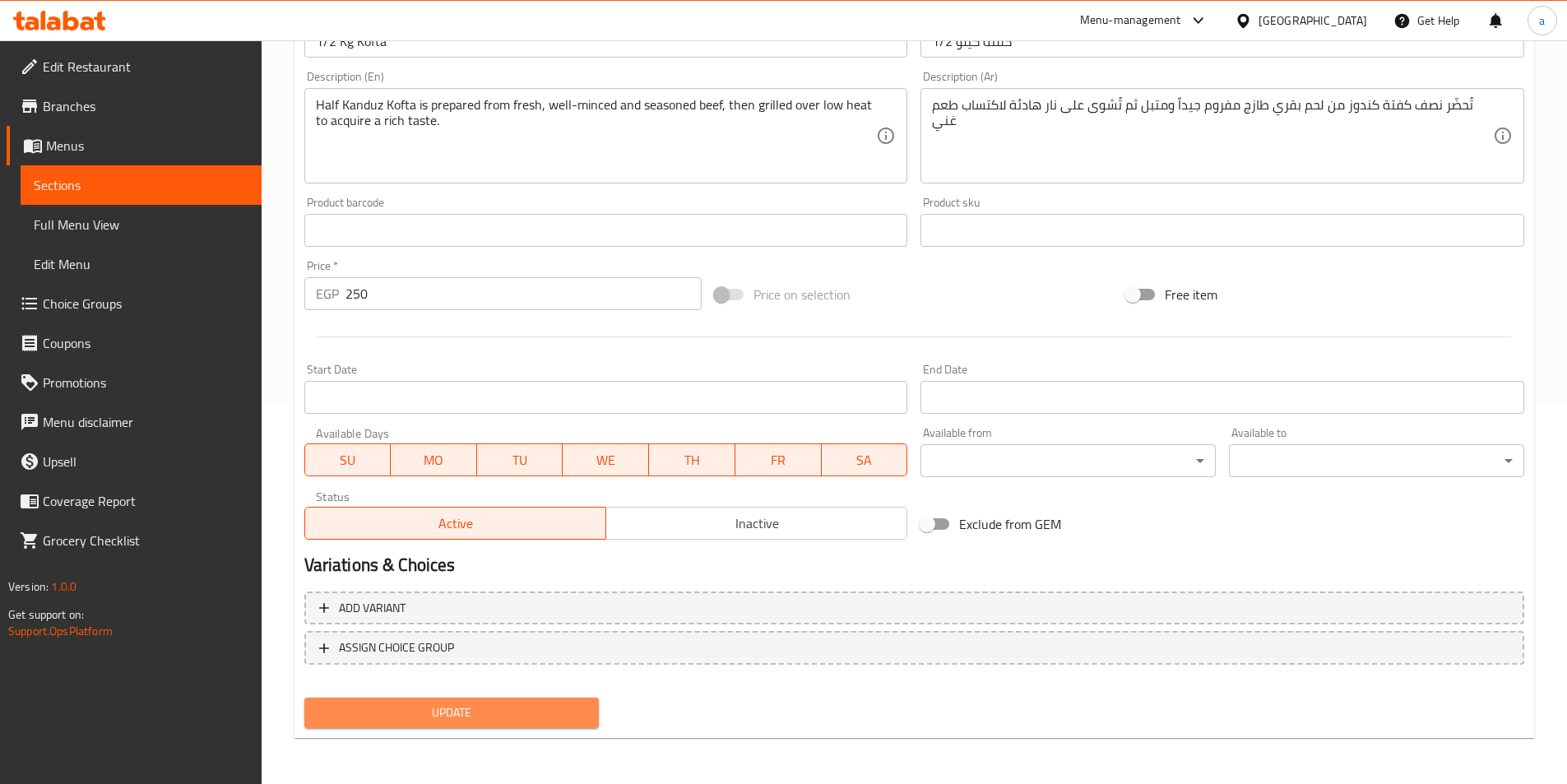
click at [424, 717] on span "Update" at bounding box center [452, 712] width 269 height 20
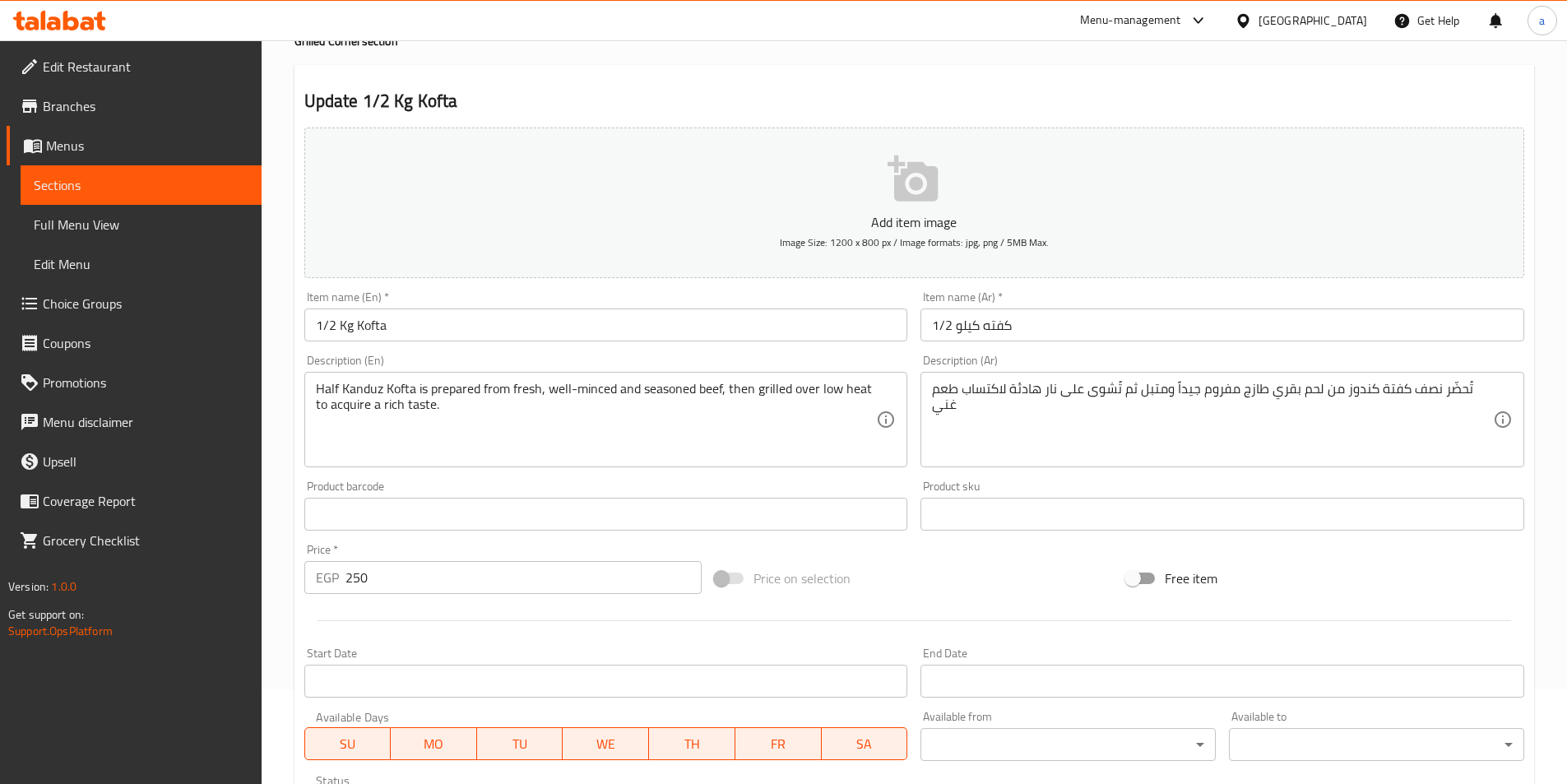
scroll to position [49, 0]
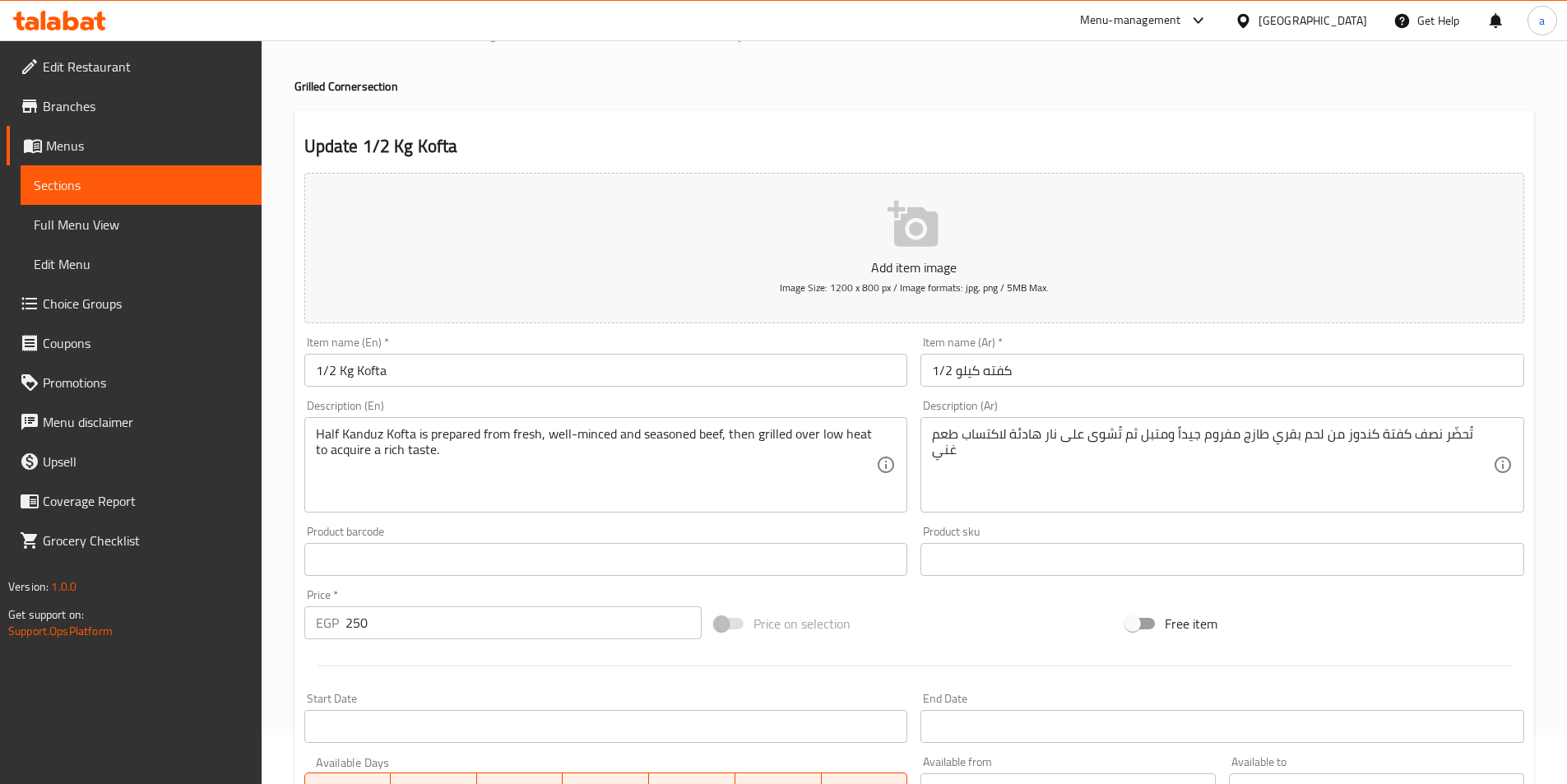
click at [974, 375] on input "1/2 كفته كيلو" at bounding box center [1223, 370] width 604 height 33
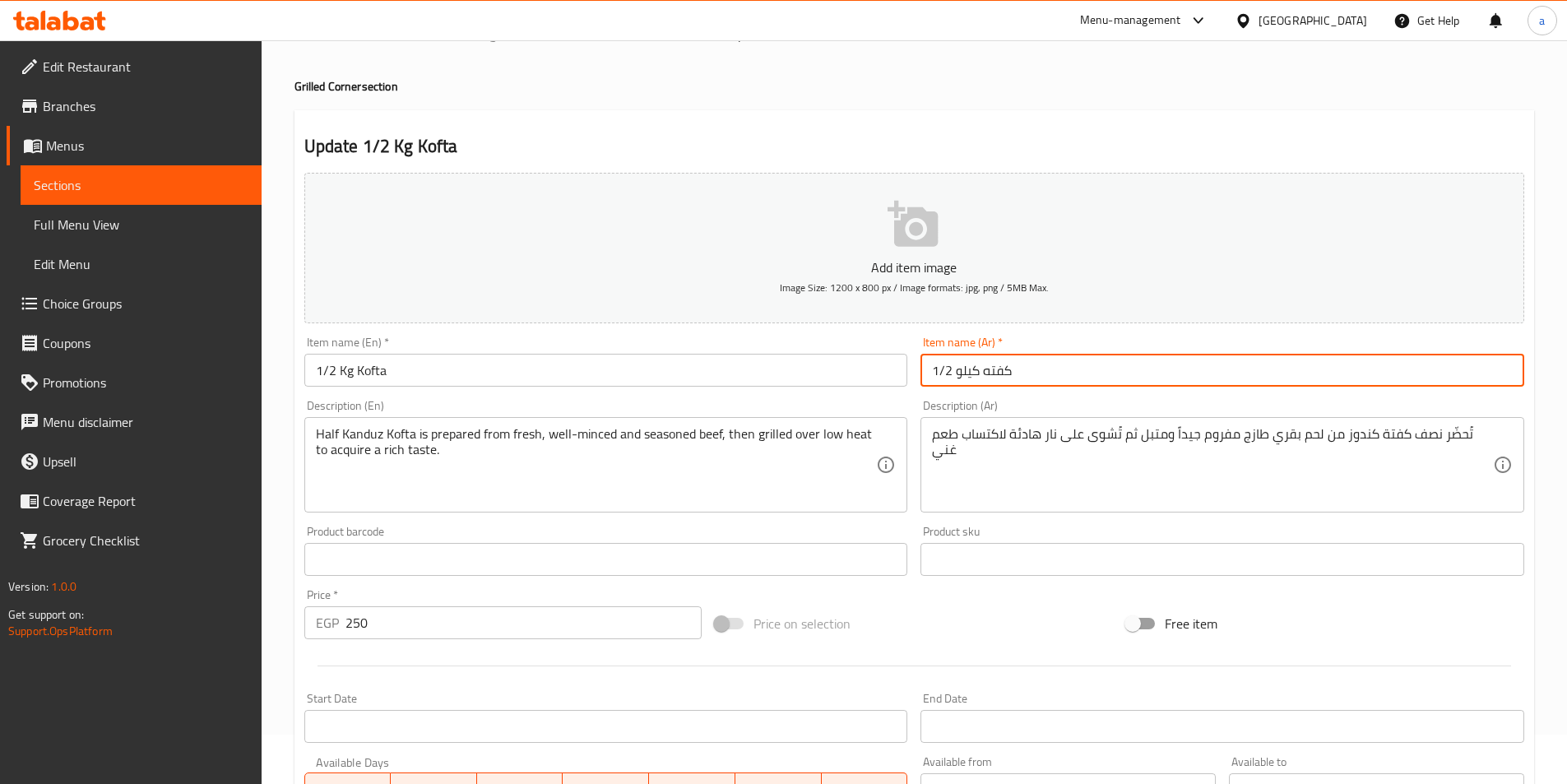
click at [974, 375] on input "1/2 كفته كيلو" at bounding box center [1223, 370] width 604 height 33
click at [1030, 369] on input "1/2 كفته" at bounding box center [1223, 370] width 604 height 33
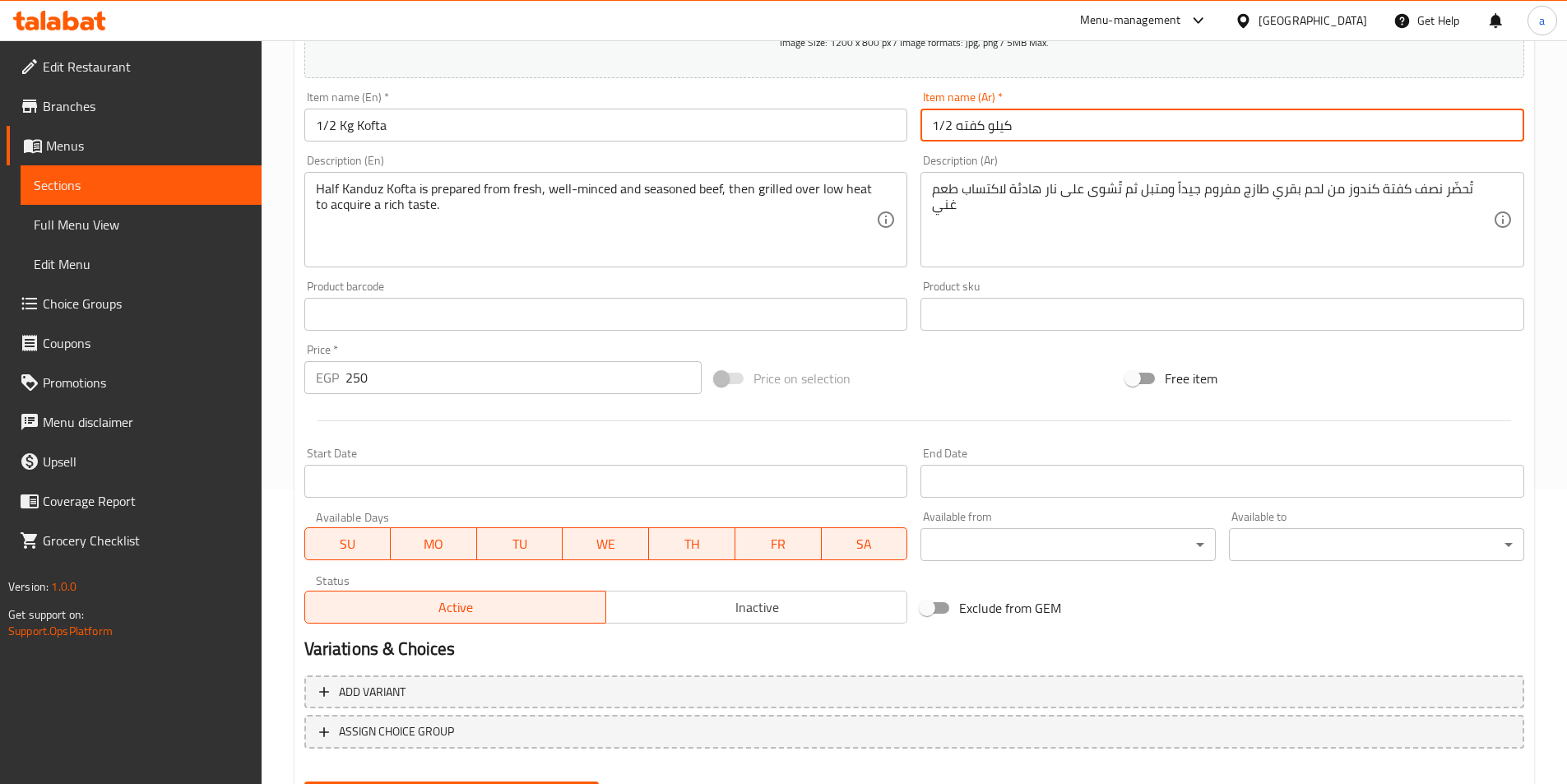
scroll to position [378, 0]
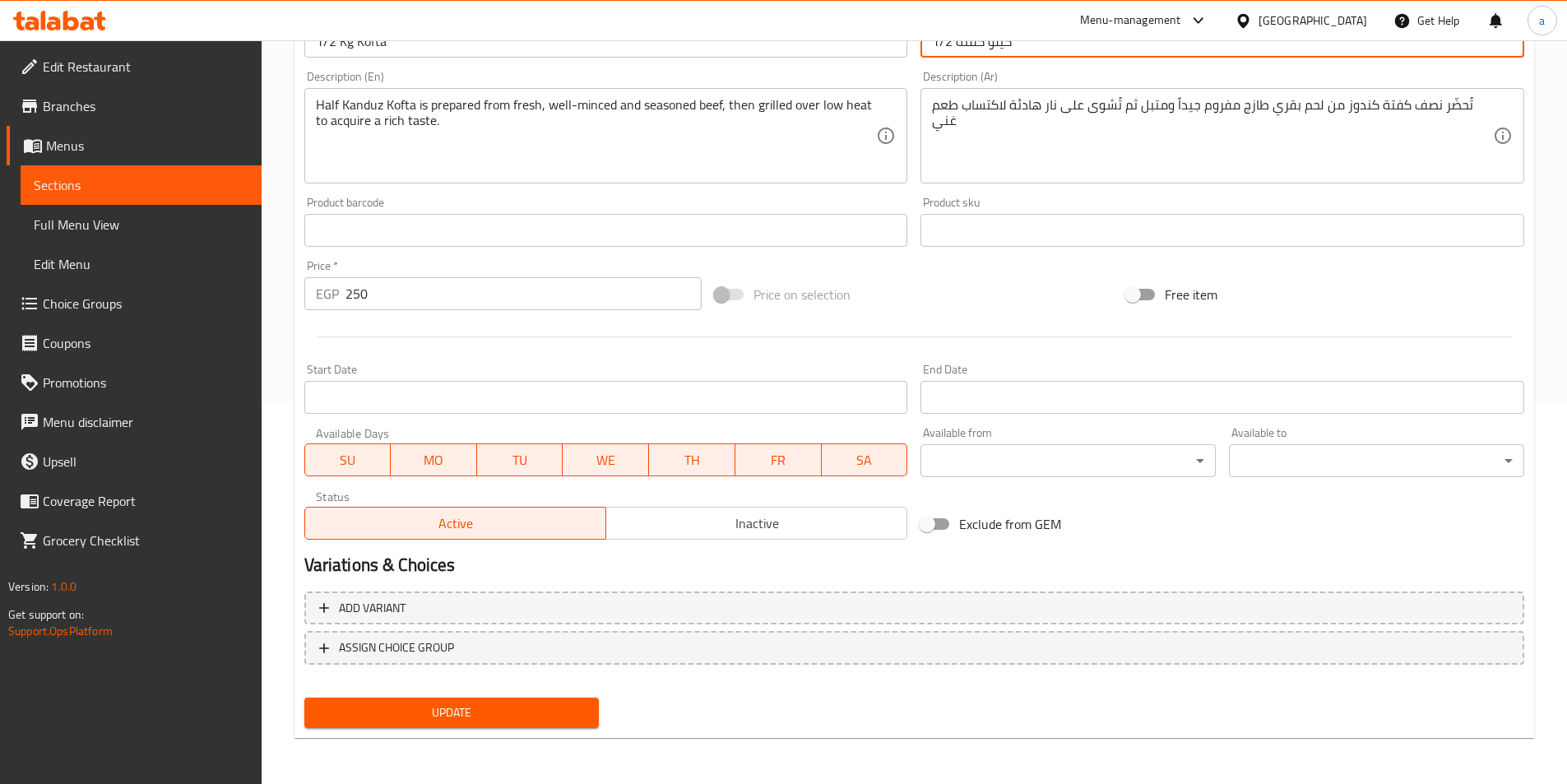
type input "1/2 كيلو كفته"
click at [498, 717] on span "Update" at bounding box center [452, 712] width 269 height 20
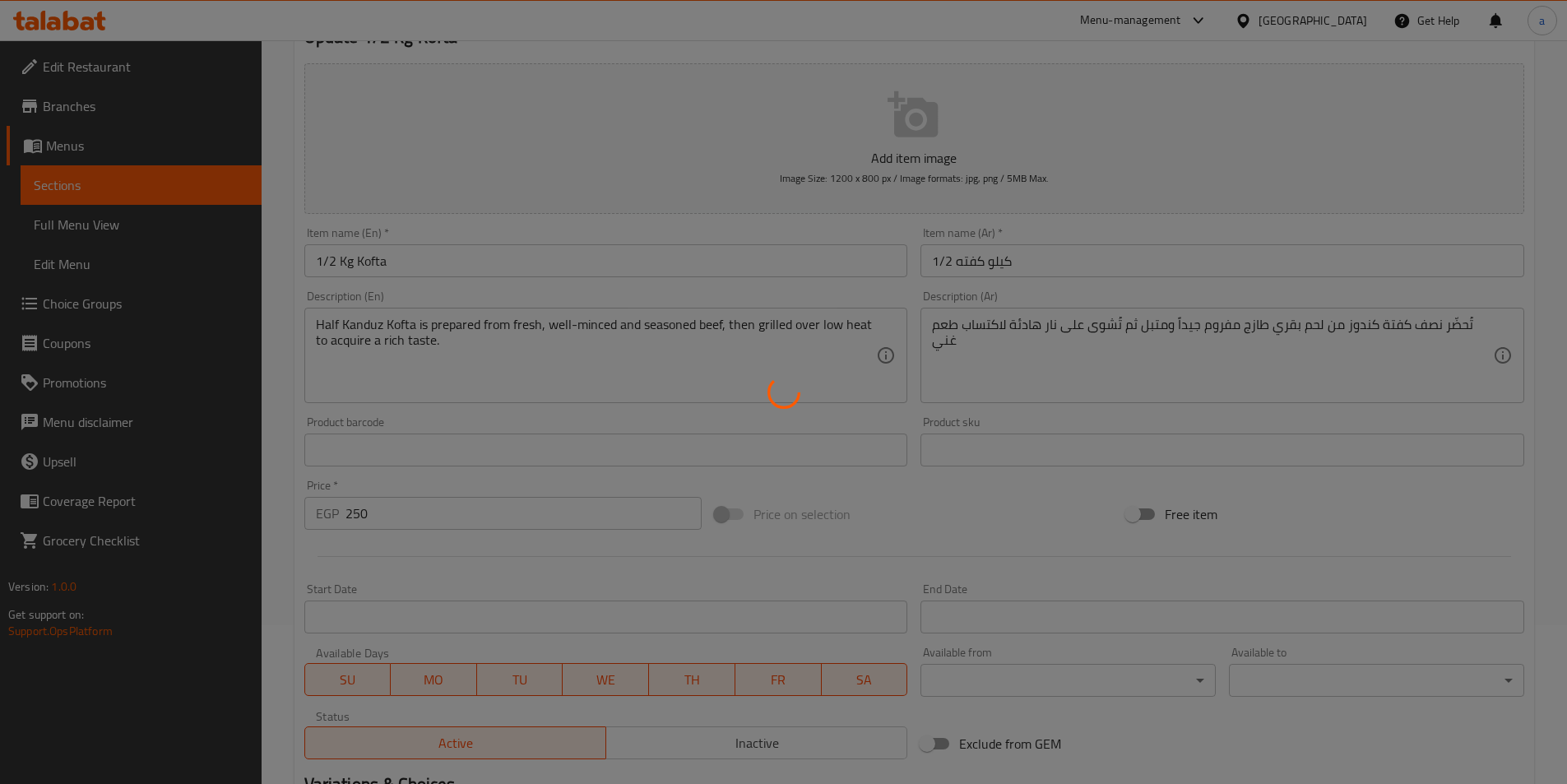
scroll to position [132, 0]
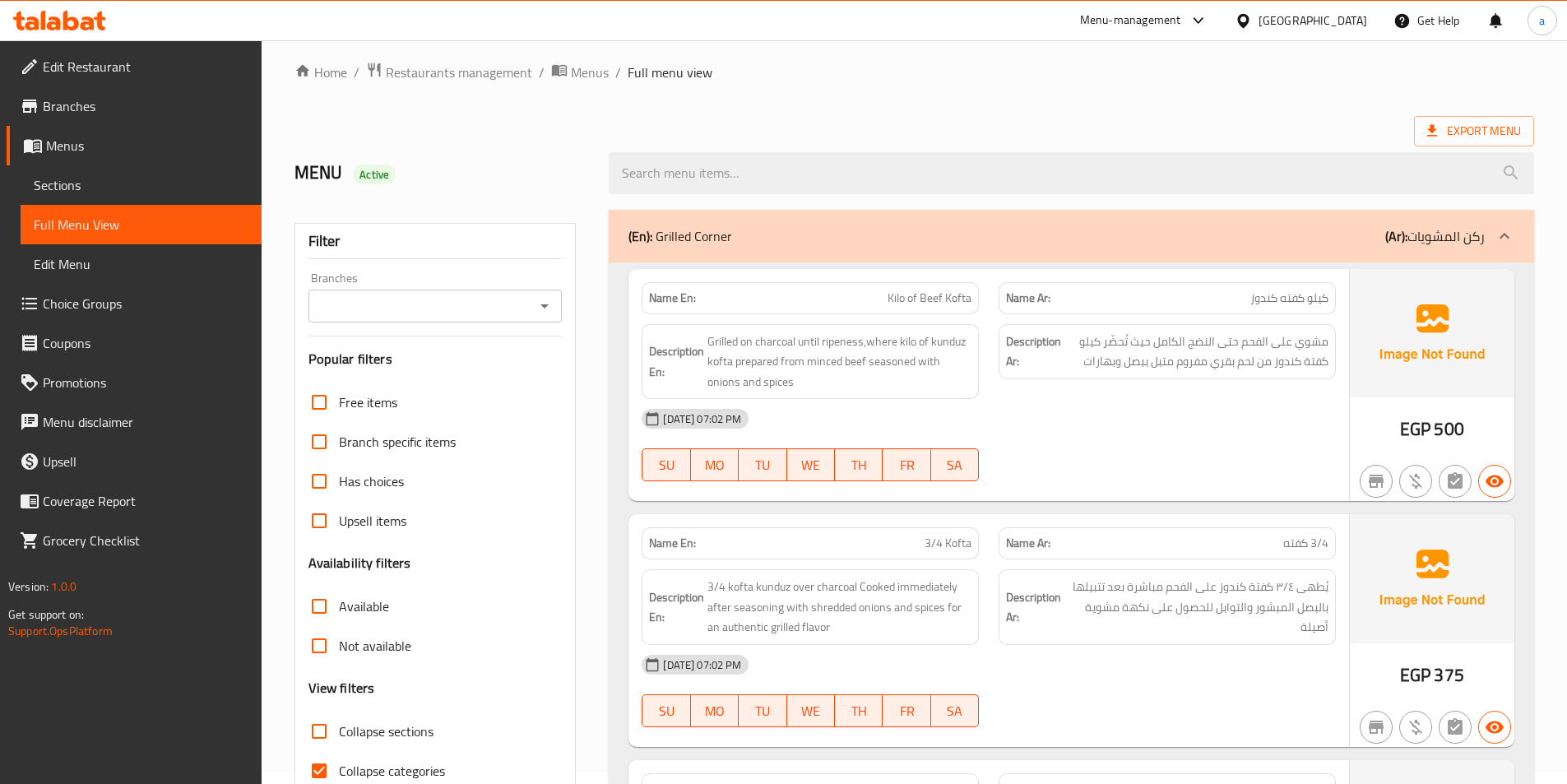
scroll to position [246, 0]
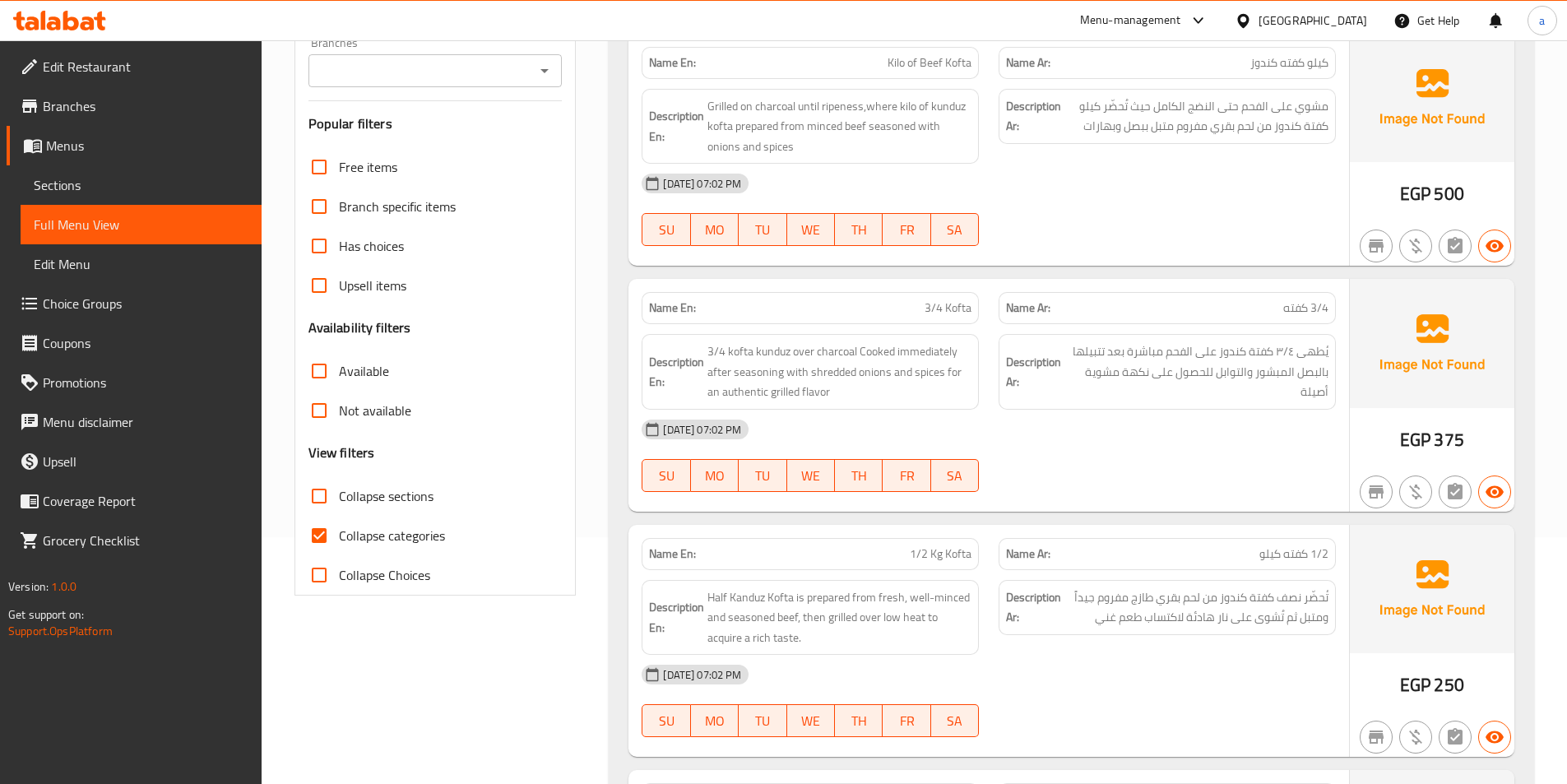
click at [373, 536] on span "Collapse categories" at bounding box center [391, 535] width 106 height 19
click at [339, 536] on input "Collapse categories" at bounding box center [319, 535] width 40 height 40
checkbox input "false"
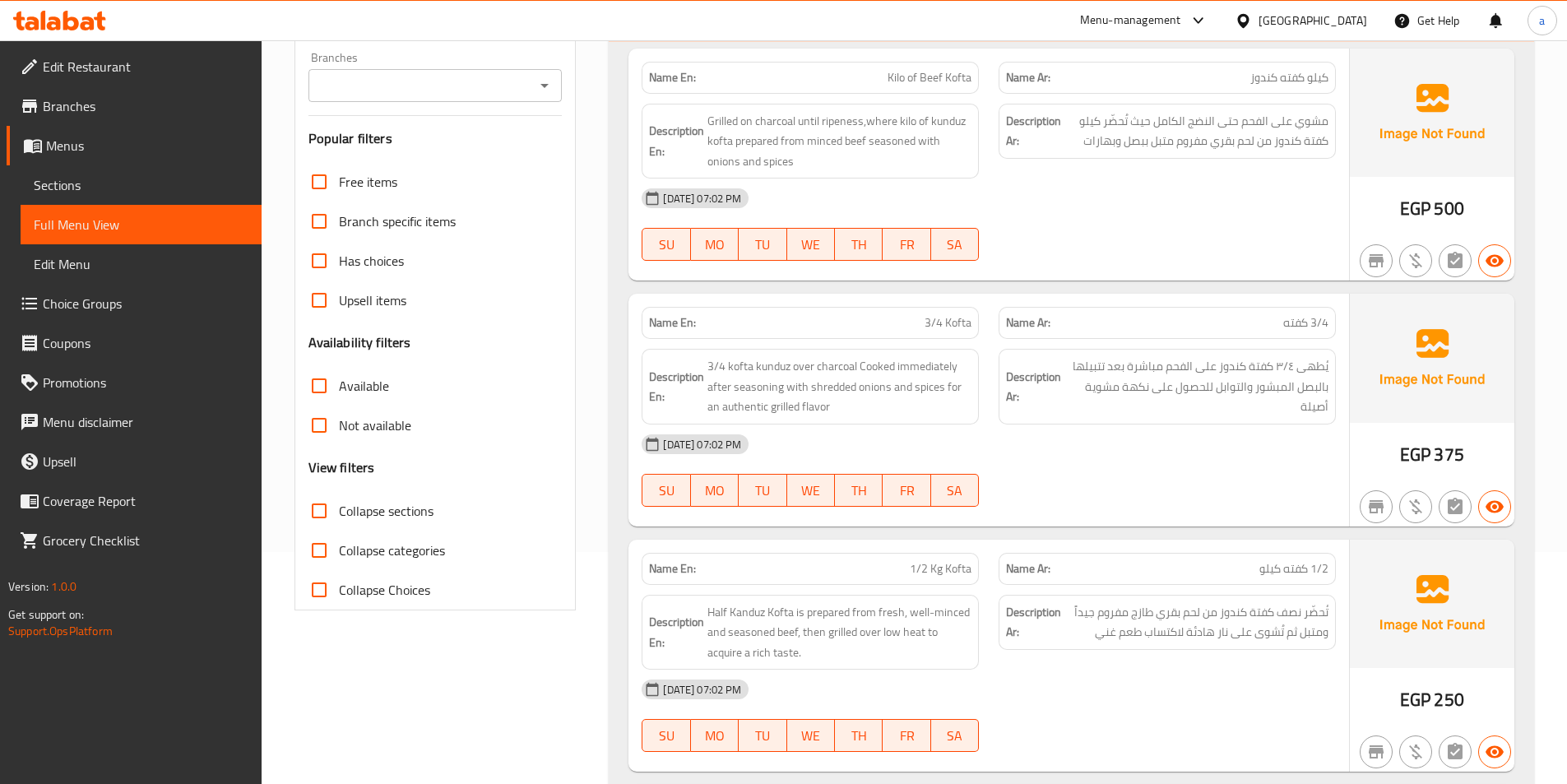
scroll to position [202, 0]
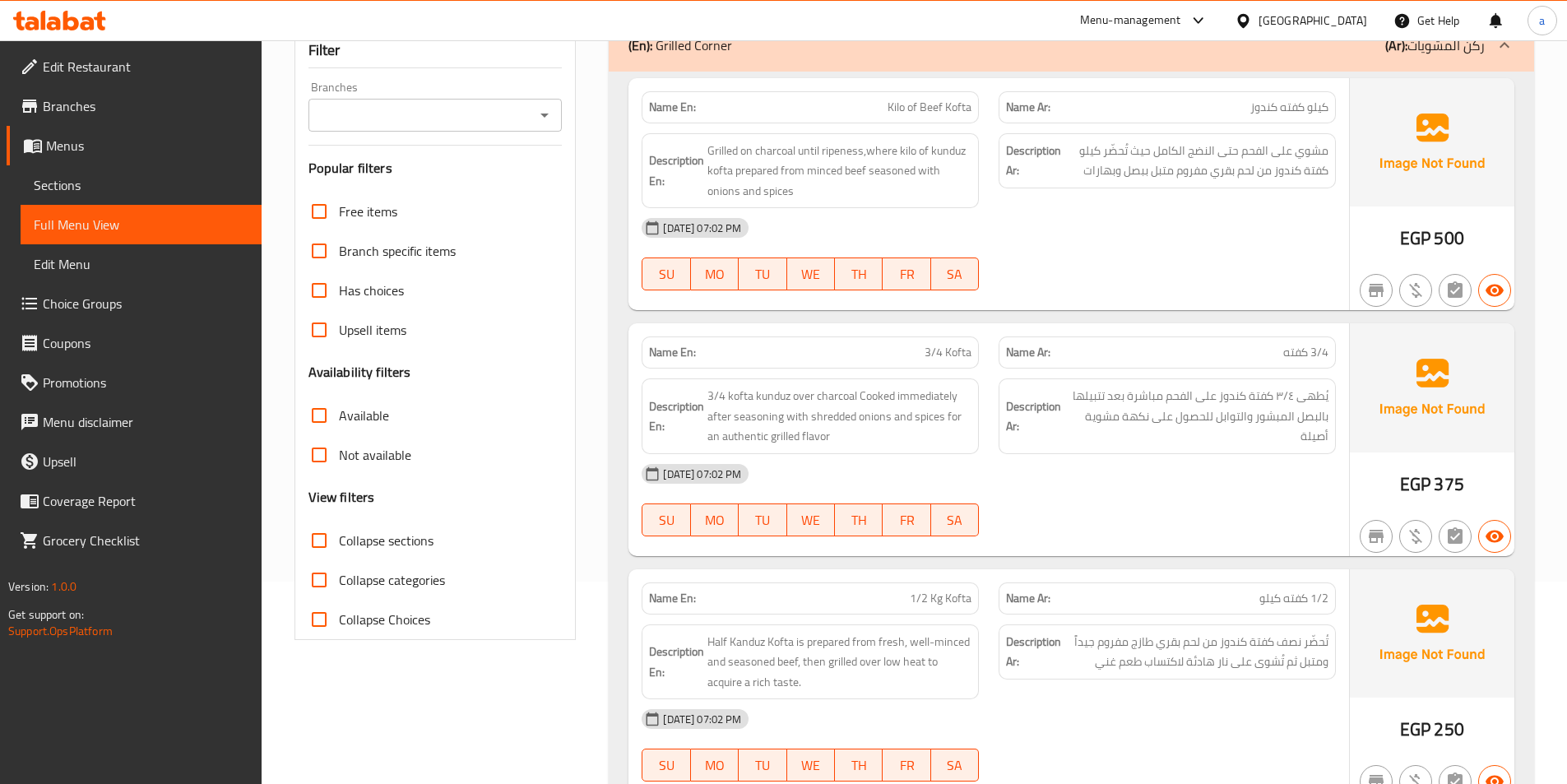
click at [915, 102] on span "Kilo of Beef Kofta" at bounding box center [929, 107] width 84 height 18
copy span "Kilo of Beef Kofta"
click at [947, 345] on span "3/4 Kofta" at bounding box center [948, 352] width 47 height 18
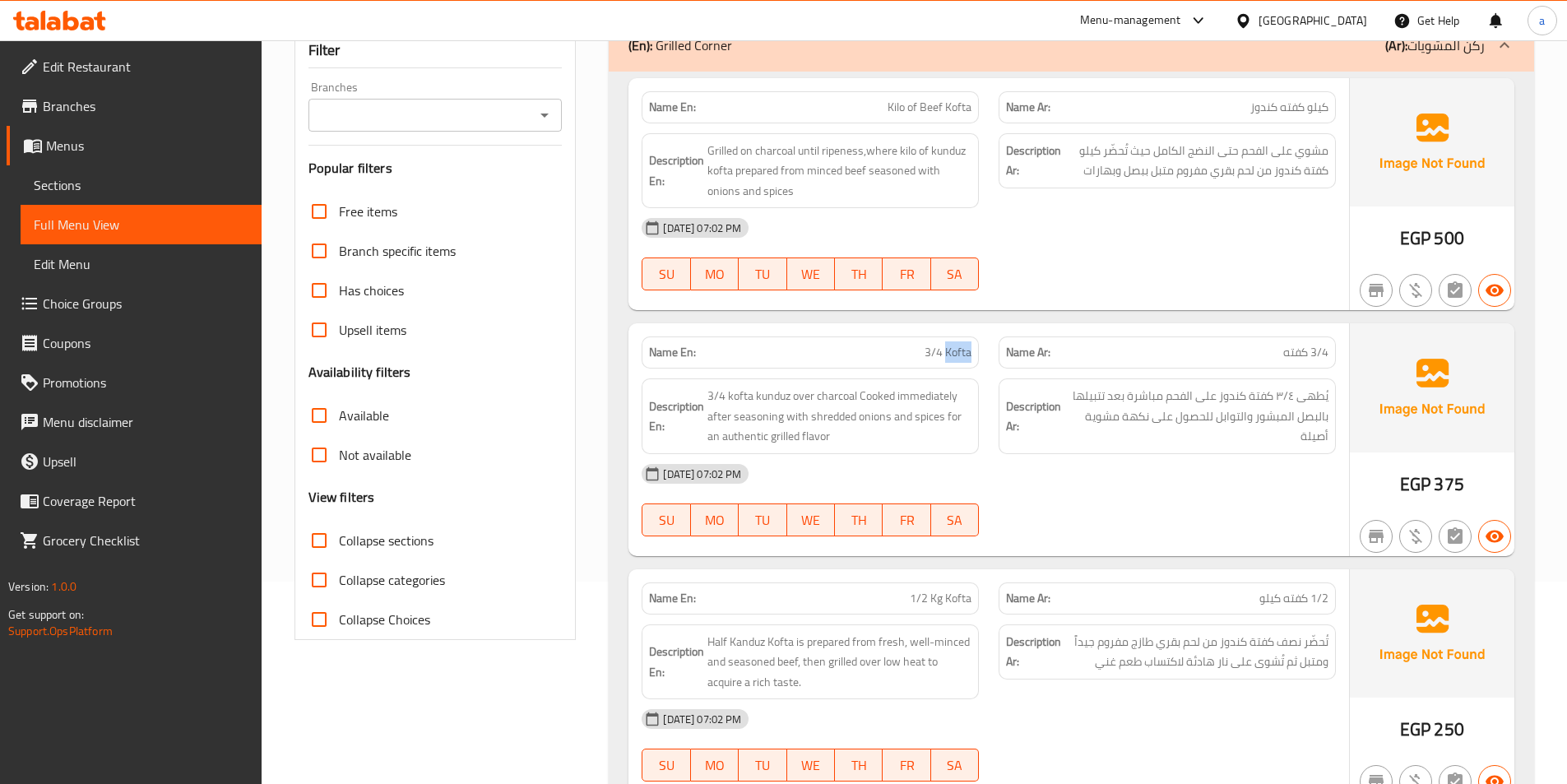
click at [947, 345] on span "3/4 Kofta" at bounding box center [948, 352] width 47 height 18
copy span "3/4 Kofta"
click at [942, 602] on span "1/2 Kg Kofta" at bounding box center [940, 598] width 62 height 18
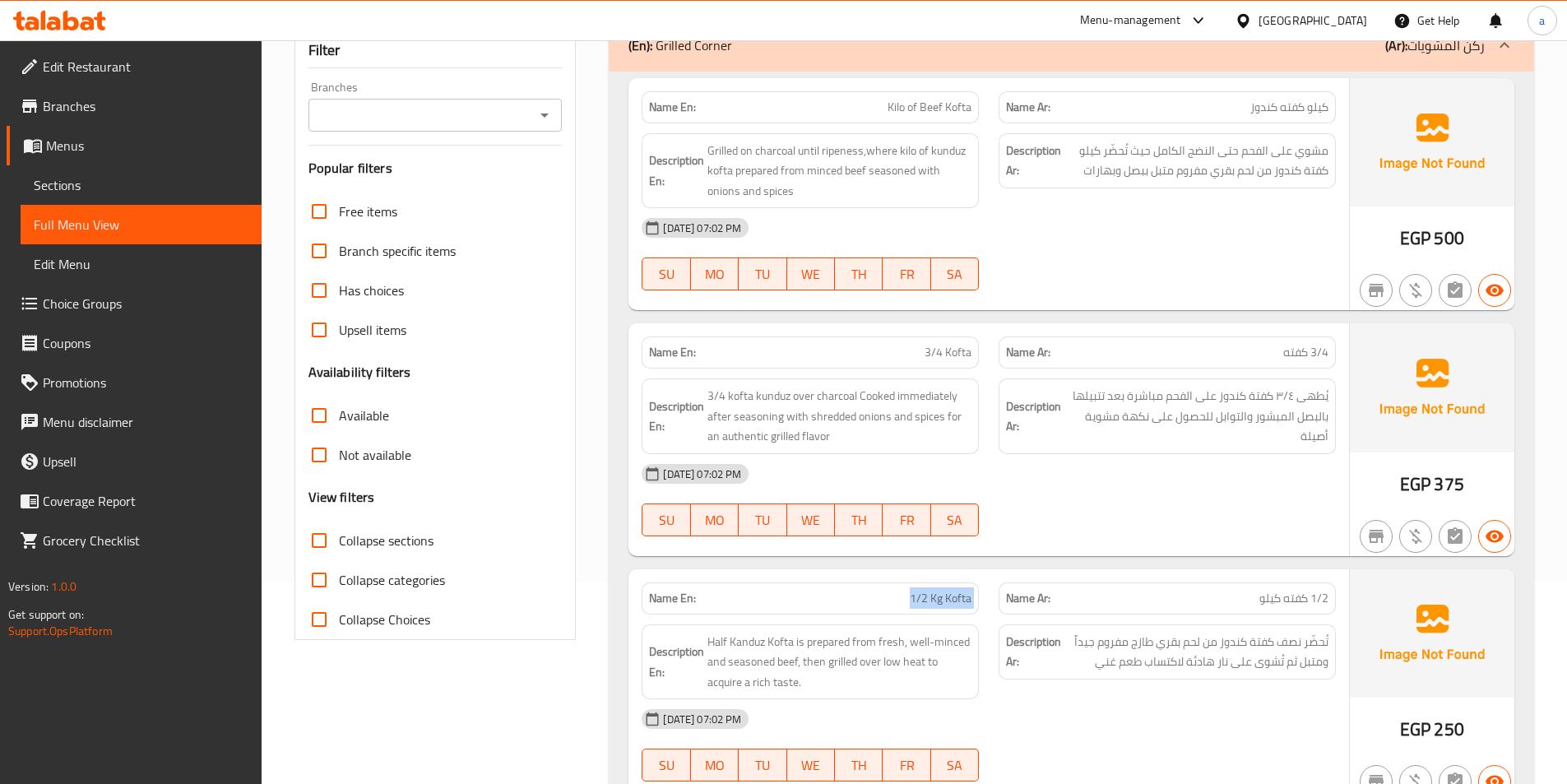
click at [942, 602] on span "1/2 Kg Kofta" at bounding box center [940, 598] width 62 height 18
copy span "1/2 Kg Kofta"
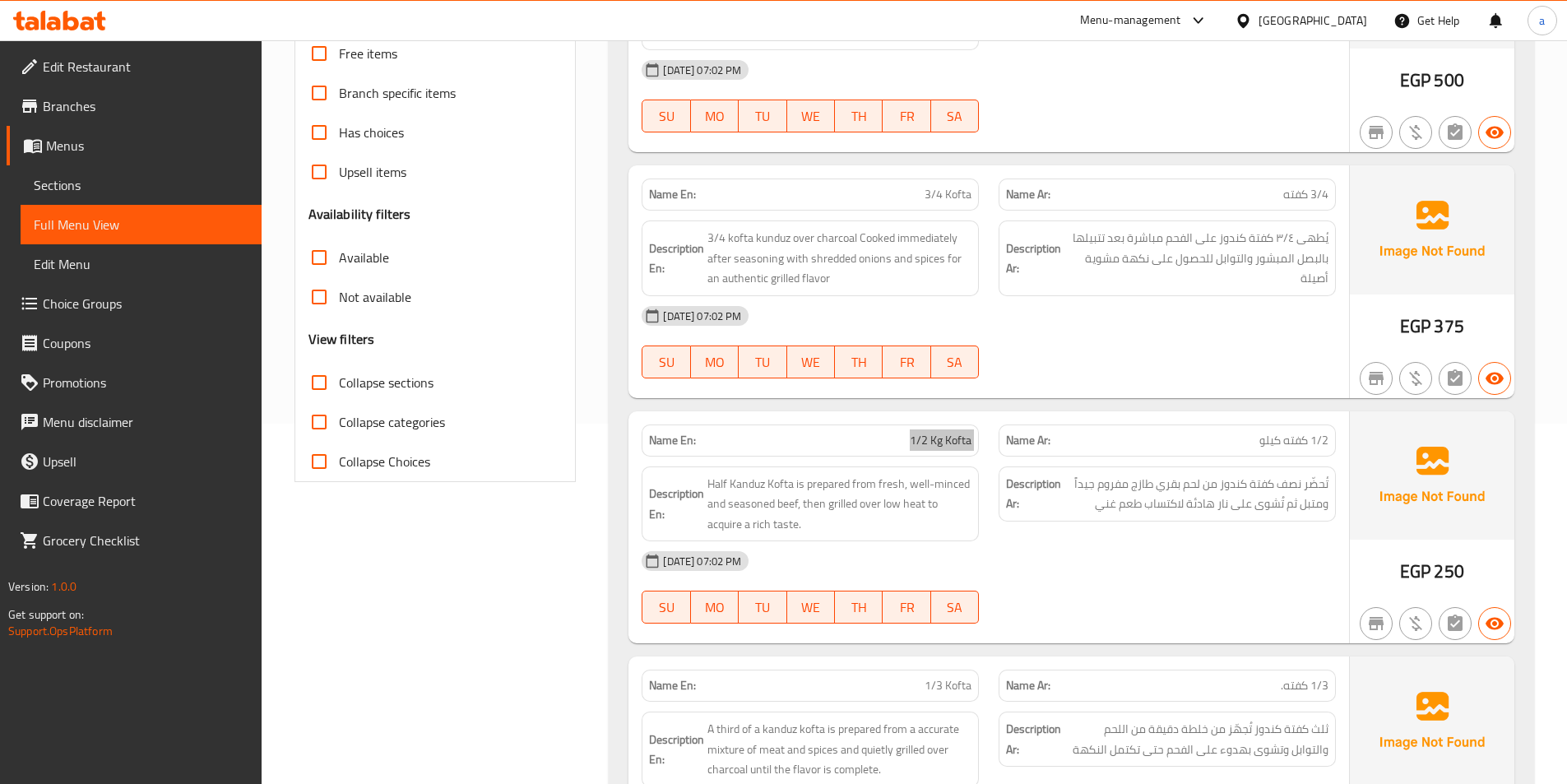
scroll to position [367, 0]
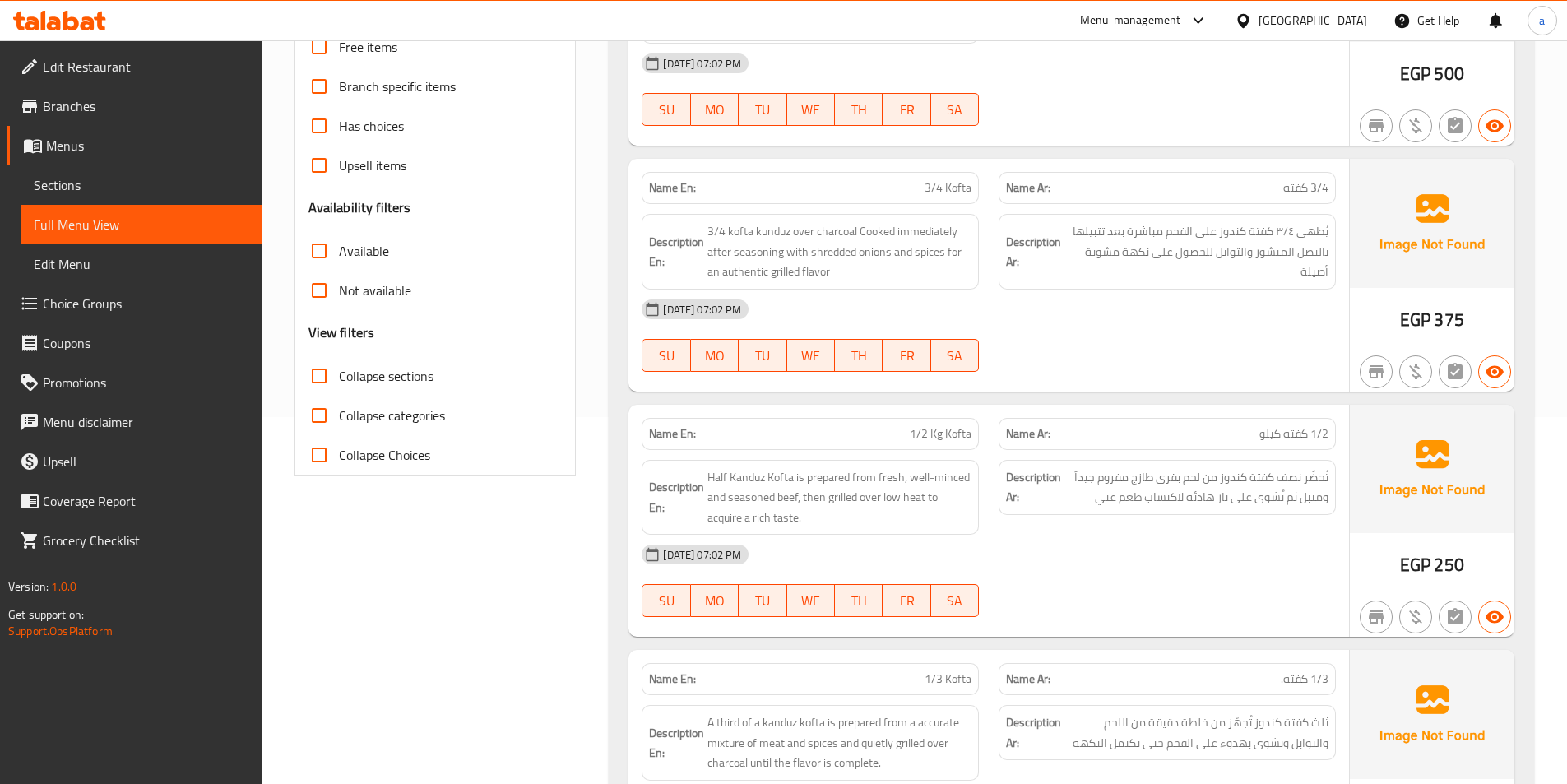
click at [944, 681] on span "1/3 Kofta" at bounding box center [948, 679] width 47 height 18
click at [939, 679] on span "1/3 Kofta" at bounding box center [948, 679] width 47 height 18
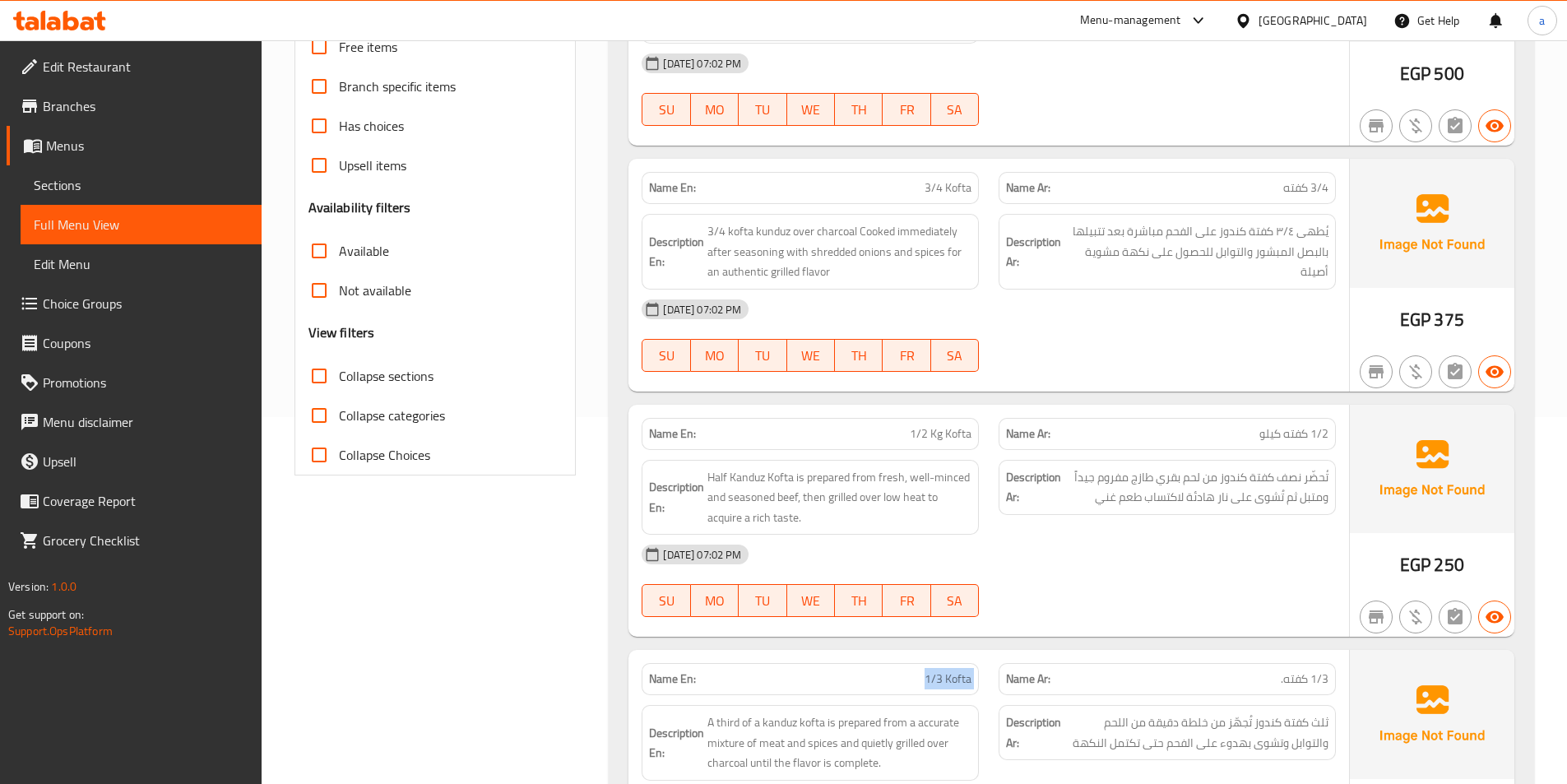
copy span "1/3 Kofta"
click at [929, 433] on span "1/2 Kg Kofta" at bounding box center [940, 434] width 62 height 18
copy span "1/2 Kg Kofta"
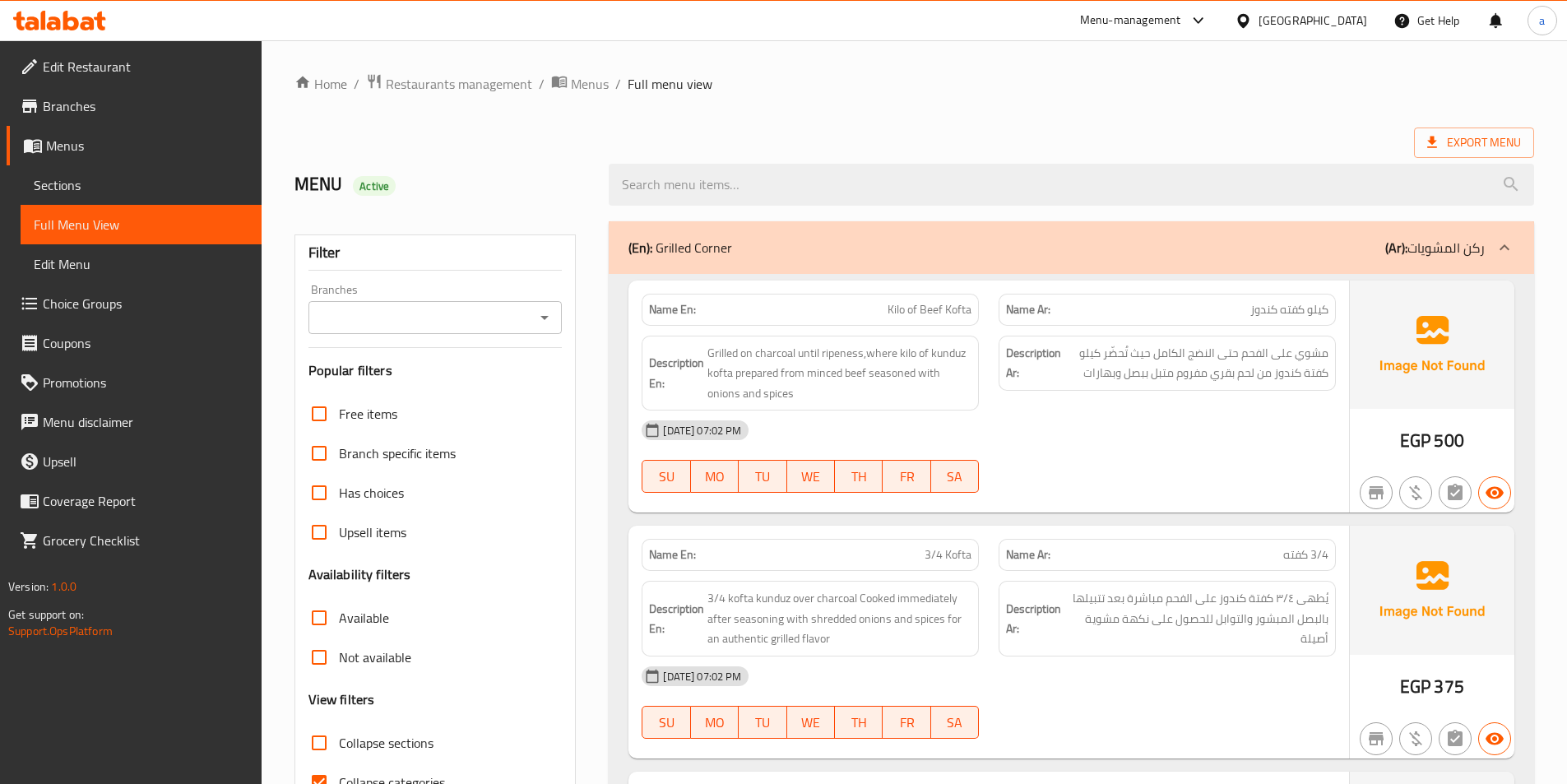
click at [323, 769] on input "Collapse categories" at bounding box center [319, 781] width 40 height 40
checkbox input "false"
click at [1495, 151] on span "Export Menu" at bounding box center [1475, 143] width 94 height 20
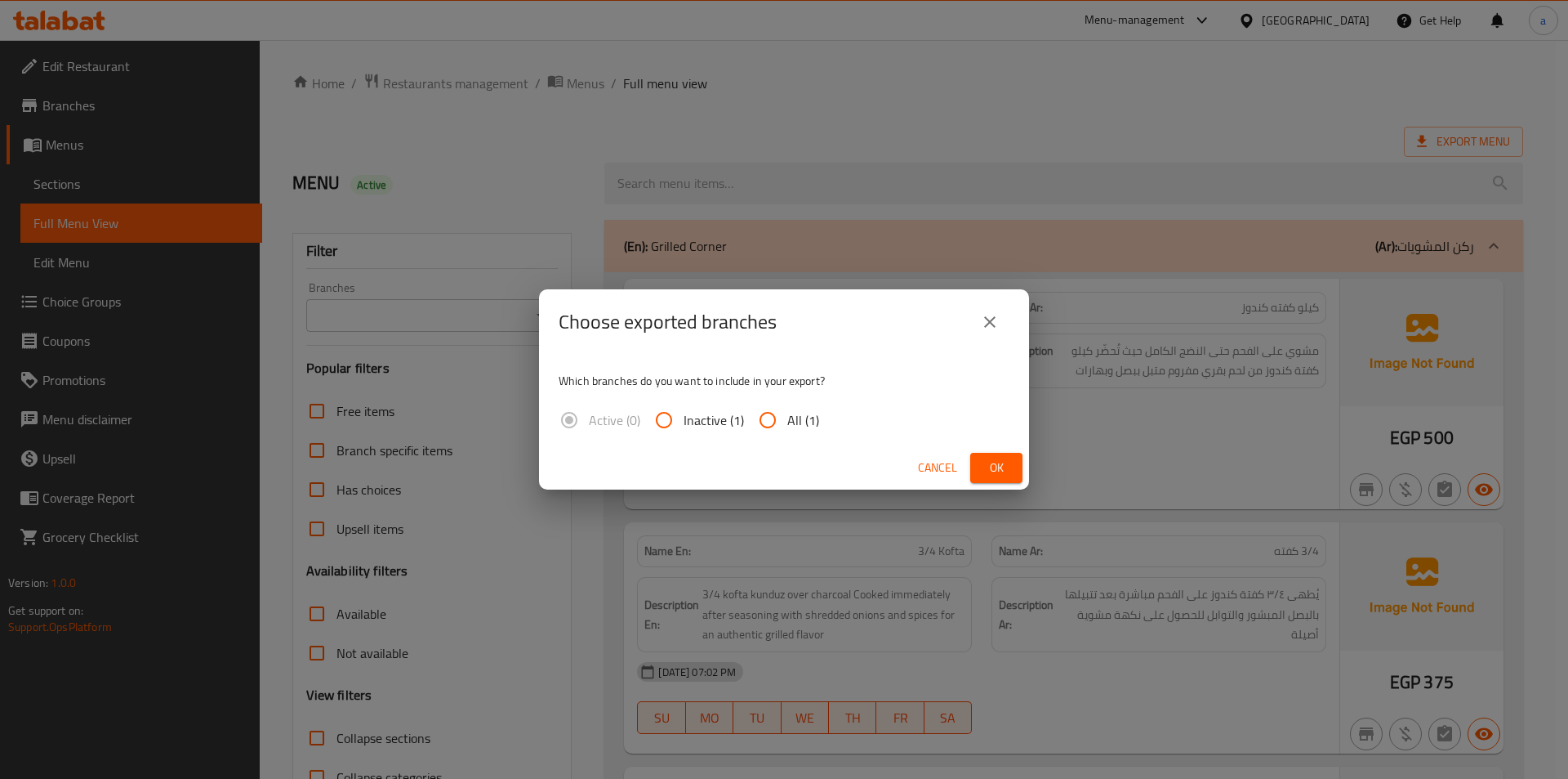
drag, startPoint x: 778, startPoint y: 421, endPoint x: 811, endPoint y: 423, distance: 33.1
click at [793, 421] on label "All (1)" at bounding box center [784, 420] width 71 height 39
click at [787, 421] on input "All (1)" at bounding box center [768, 420] width 39 height 39
radio input "true"
click at [996, 462] on span "Ok" at bounding box center [996, 467] width 27 height 20
